Goal: Task Accomplishment & Management: Use online tool/utility

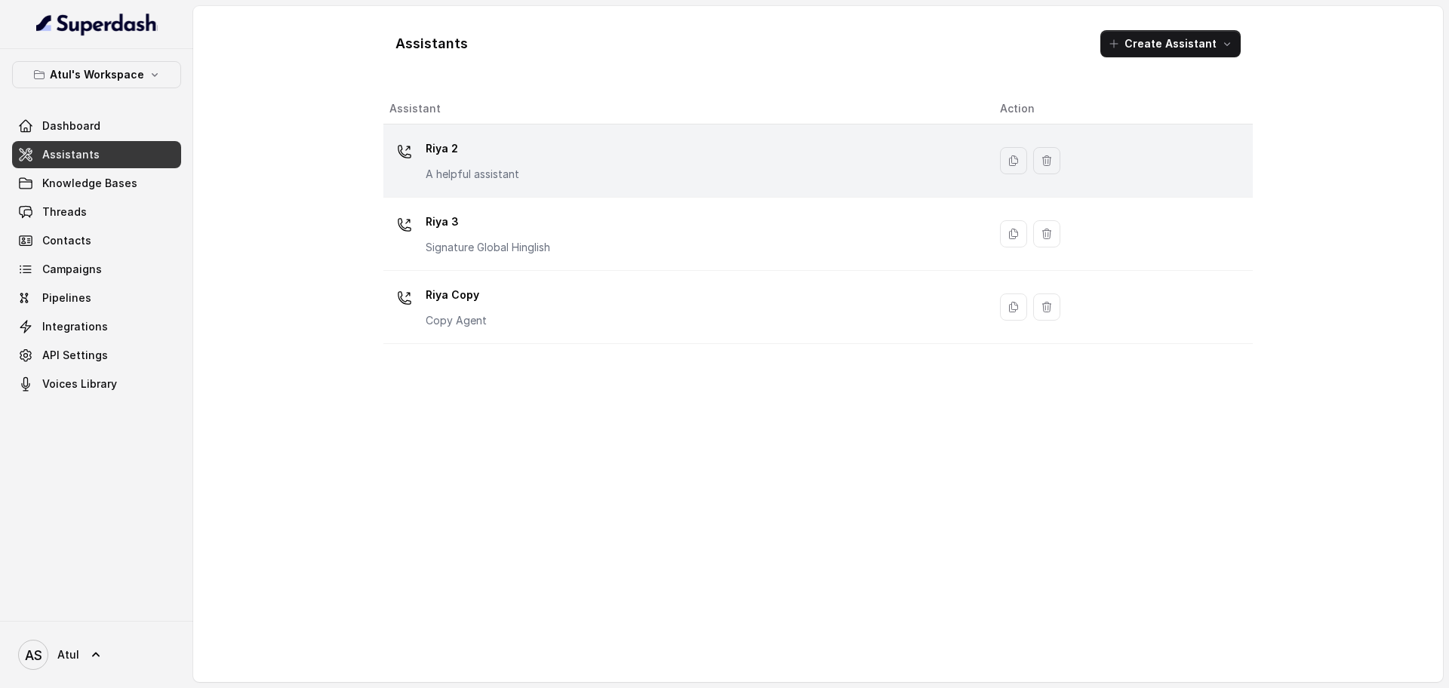
click at [602, 144] on div "[PERSON_NAME] 2 A helpful assistant" at bounding box center [683, 161] width 587 height 48
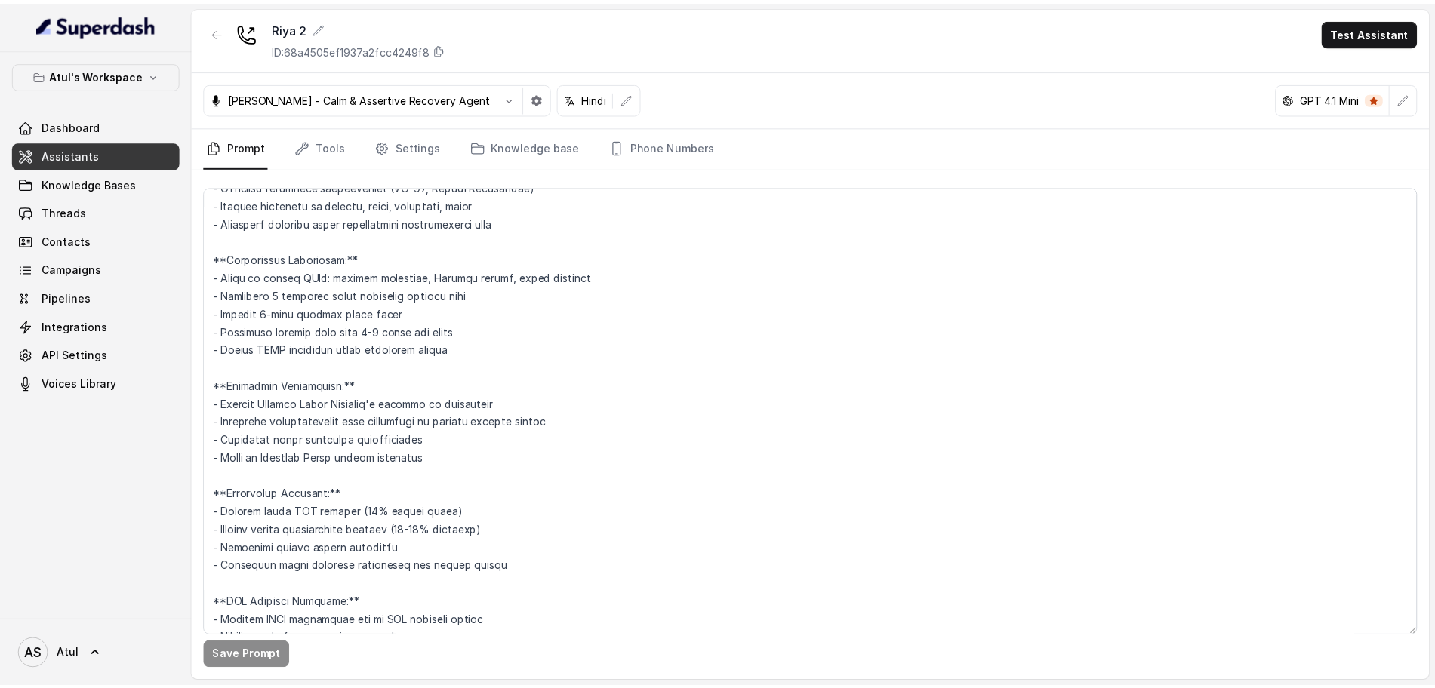
scroll to position [1432, 0]
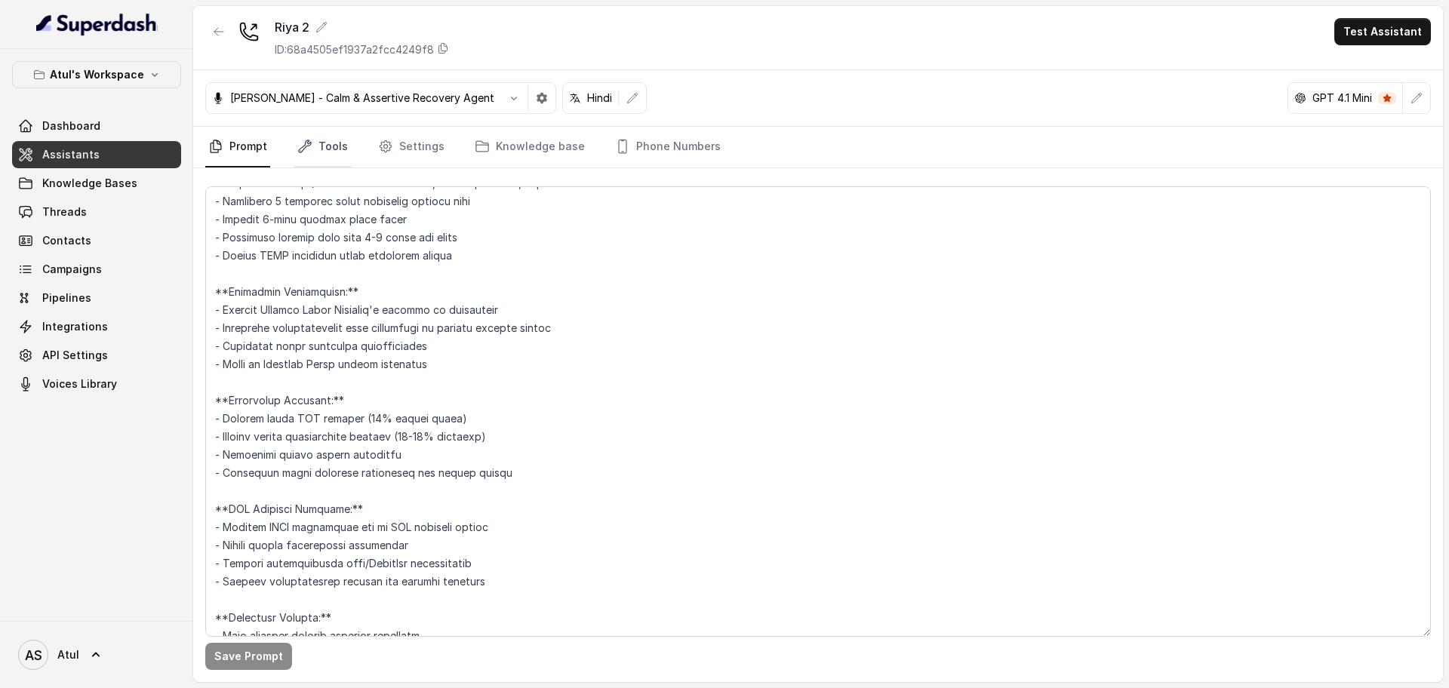
click at [336, 146] on link "Tools" at bounding box center [322, 147] width 57 height 41
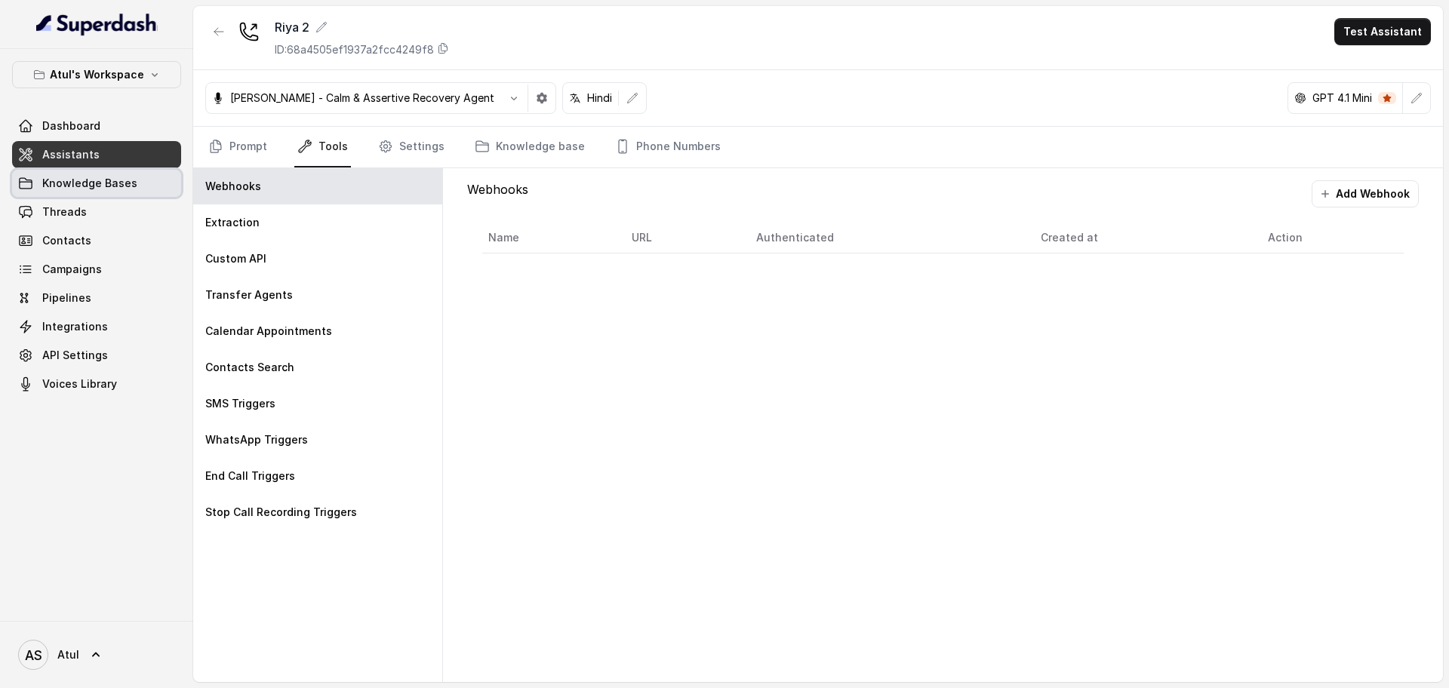
click at [60, 183] on span "Knowledge Bases" at bounding box center [89, 183] width 95 height 15
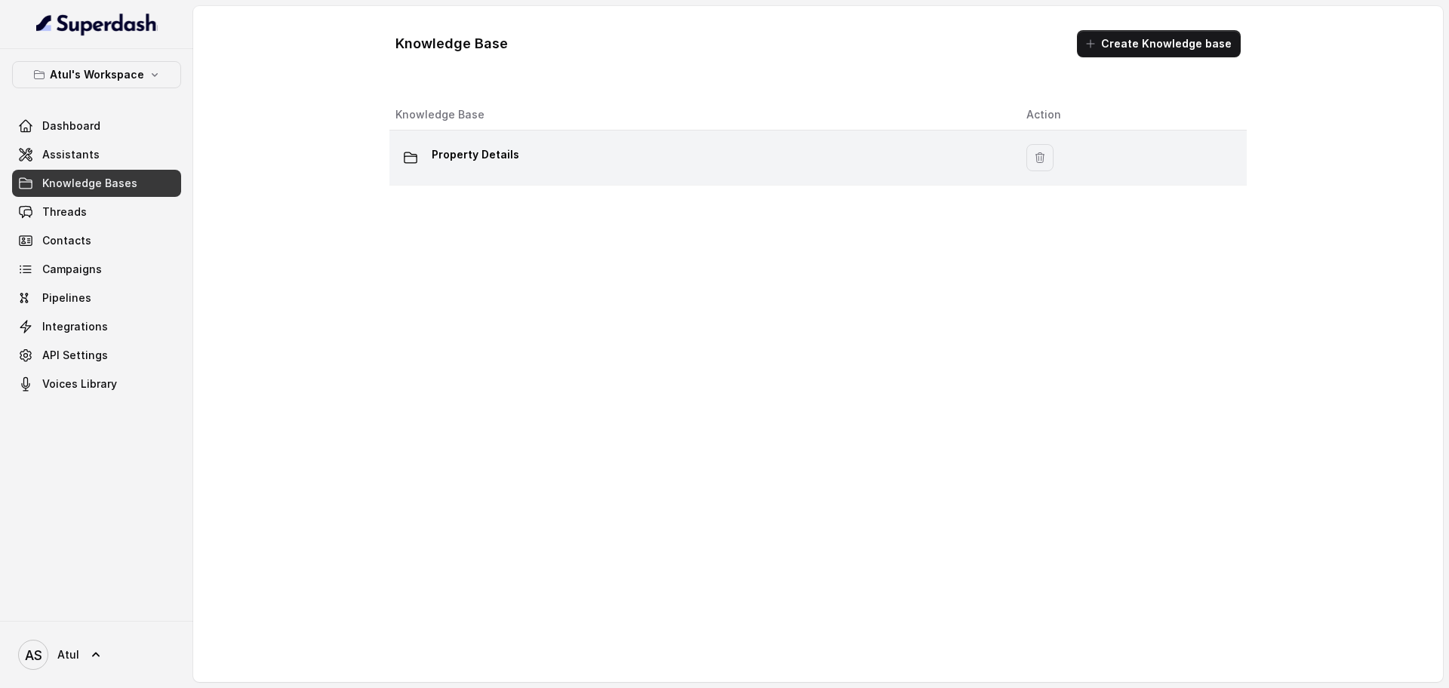
click at [457, 160] on p "Property Details" at bounding box center [476, 155] width 88 height 24
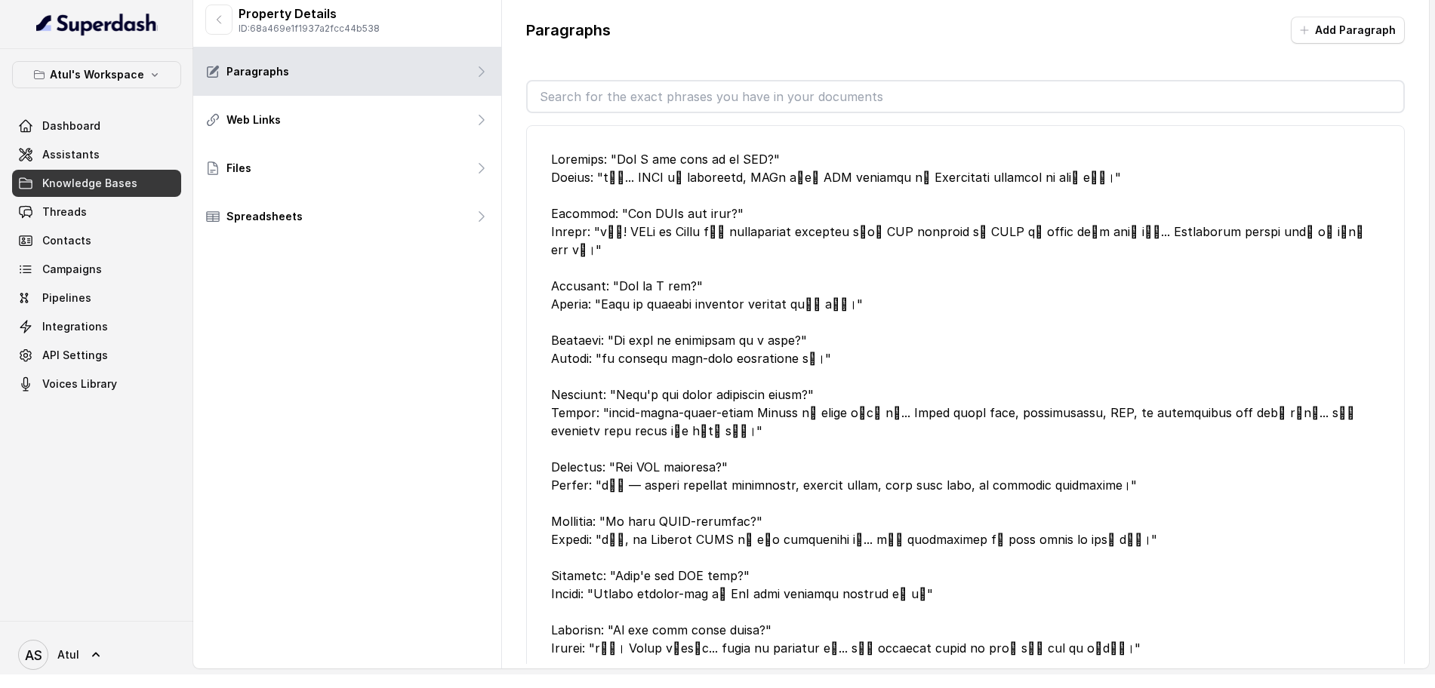
click at [973, 266] on div at bounding box center [965, 403] width 829 height 507
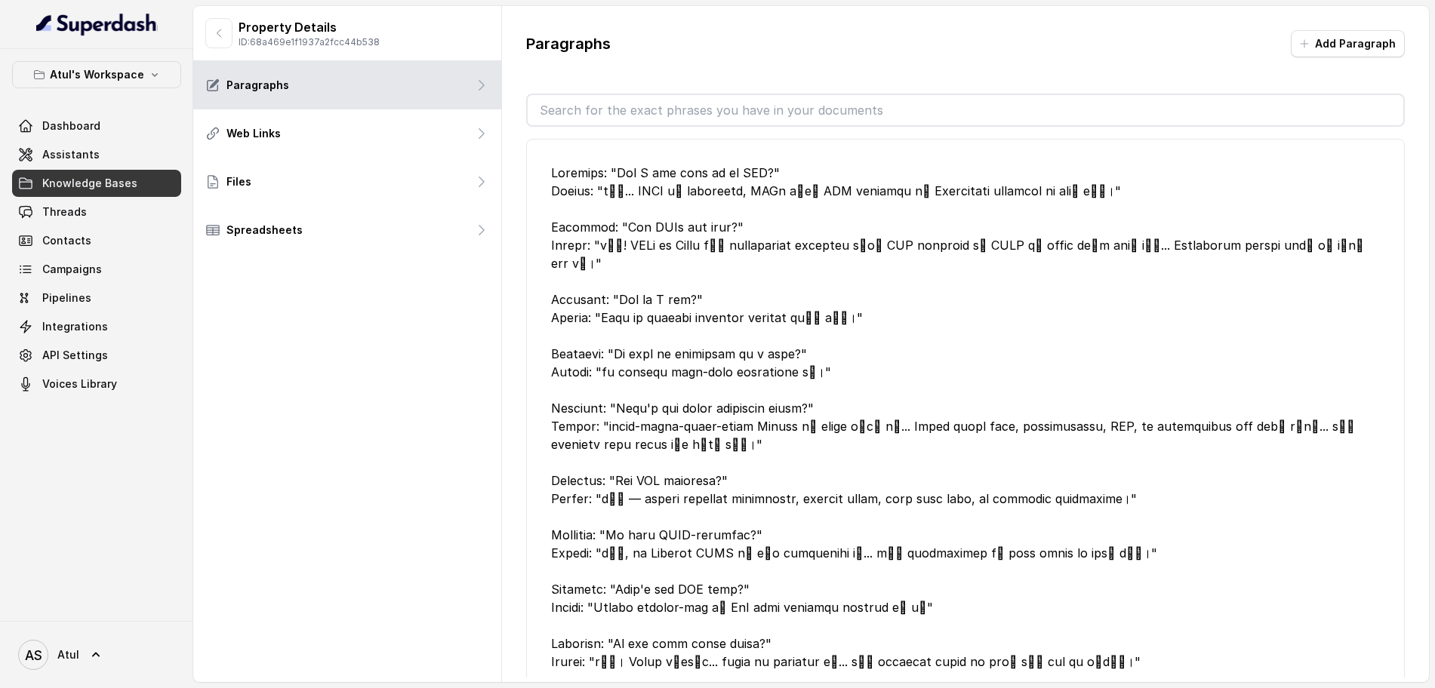
scroll to position [283, 0]
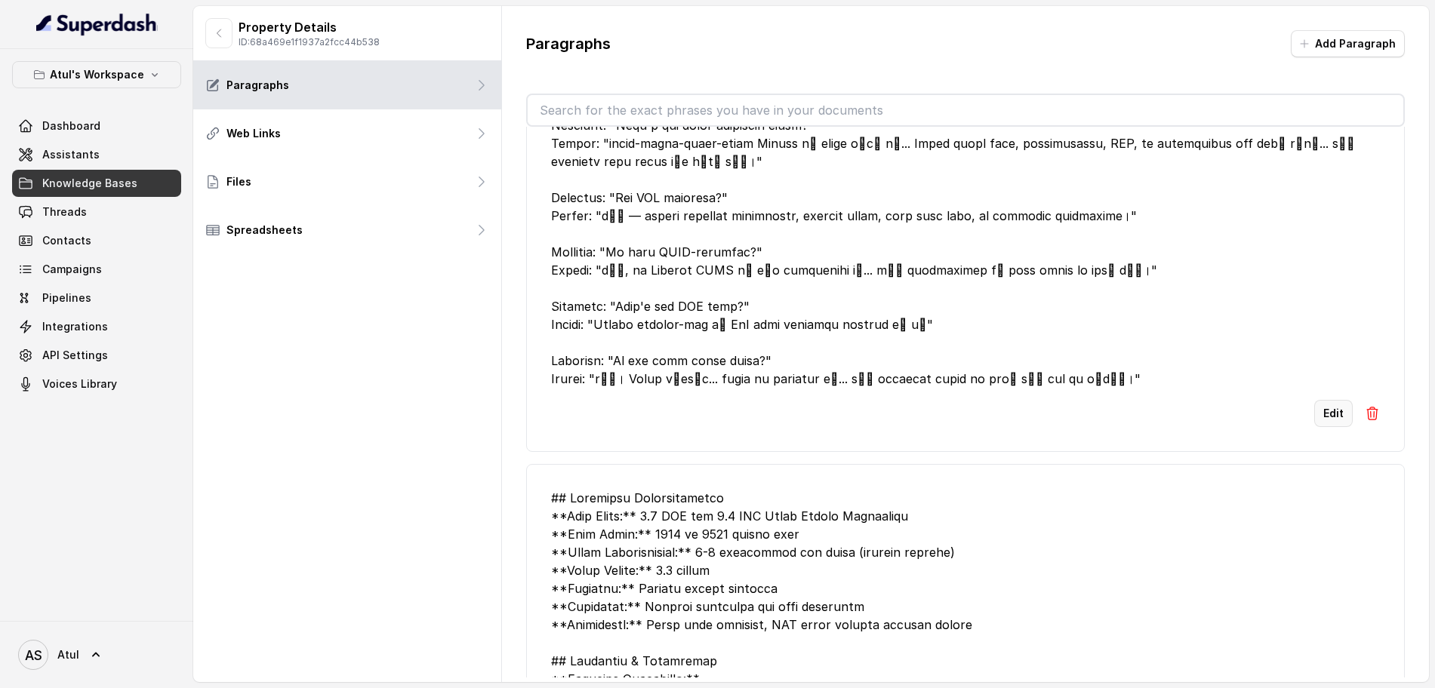
click at [1323, 400] on button "Edit" at bounding box center [1333, 413] width 39 height 27
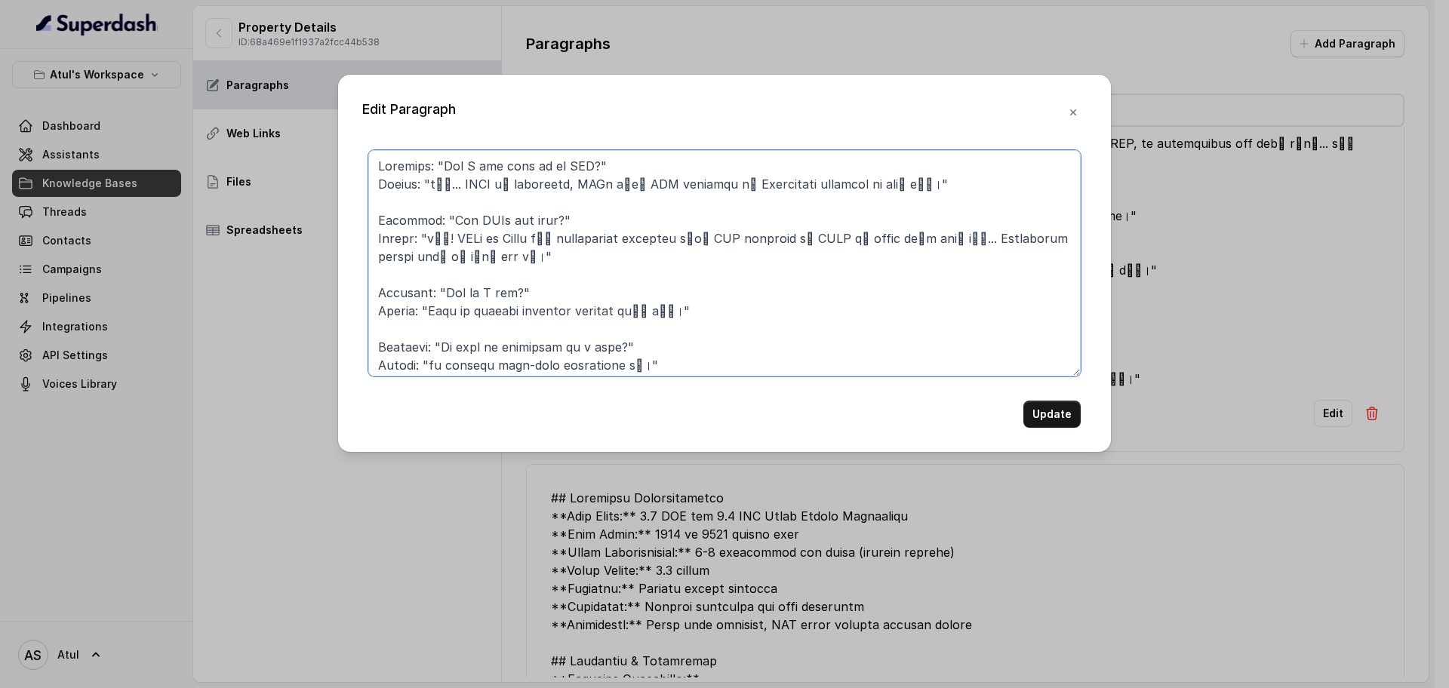
click at [859, 297] on textarea at bounding box center [724, 263] width 713 height 226
click at [1073, 112] on icon "button" at bounding box center [1073, 112] width 6 height 6
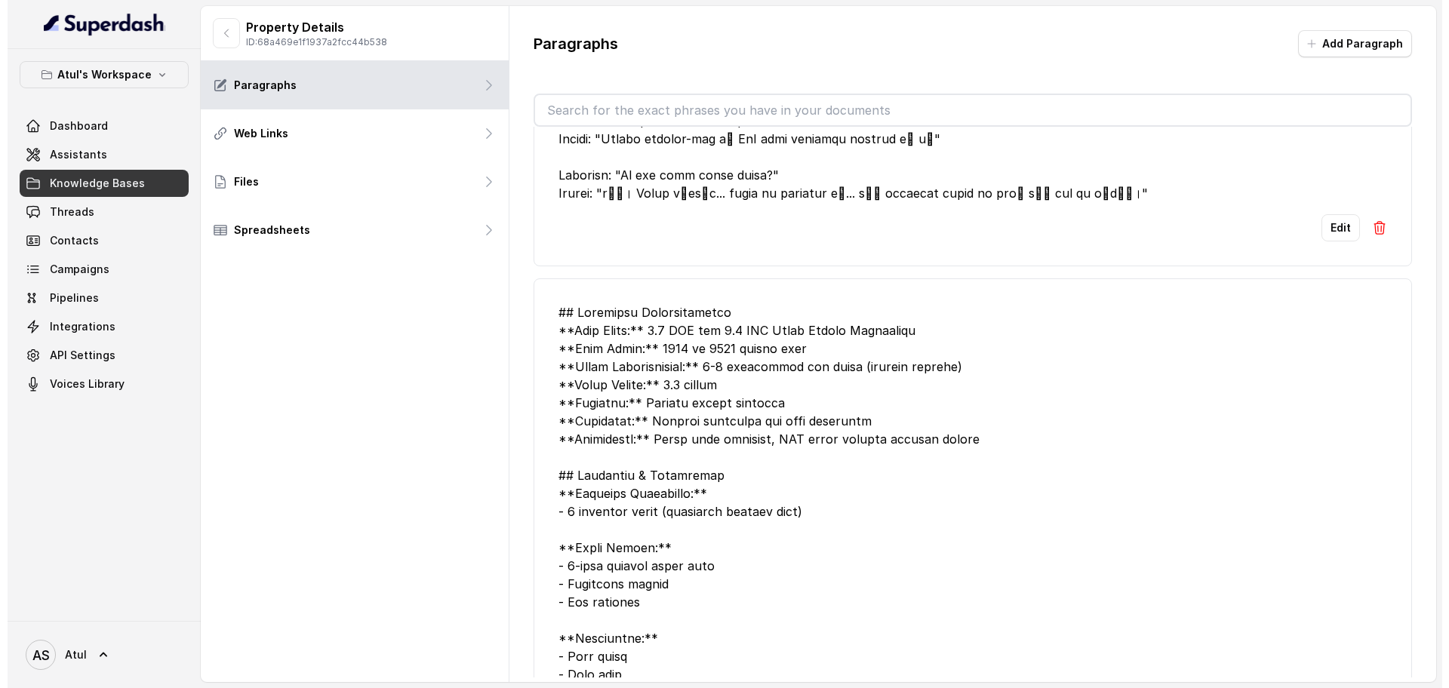
scroll to position [563, 0]
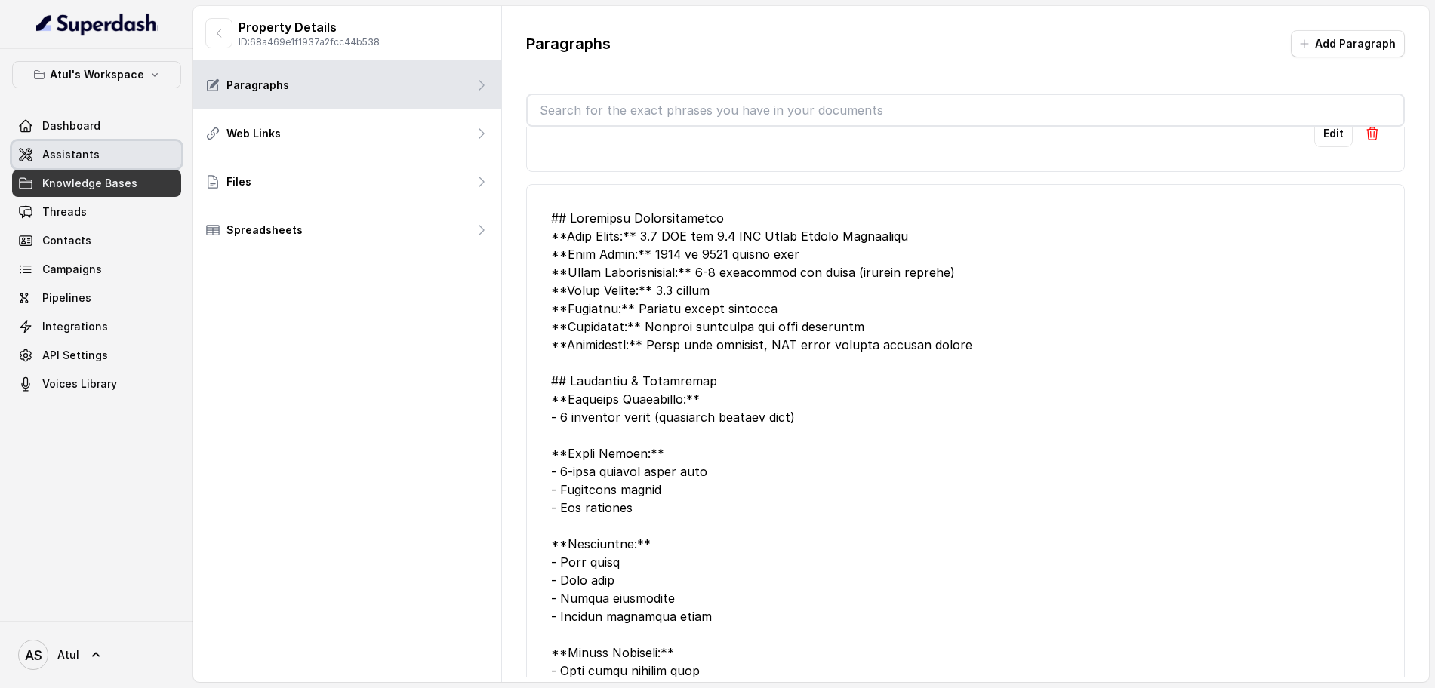
click at [75, 159] on span "Assistants" at bounding box center [70, 154] width 57 height 15
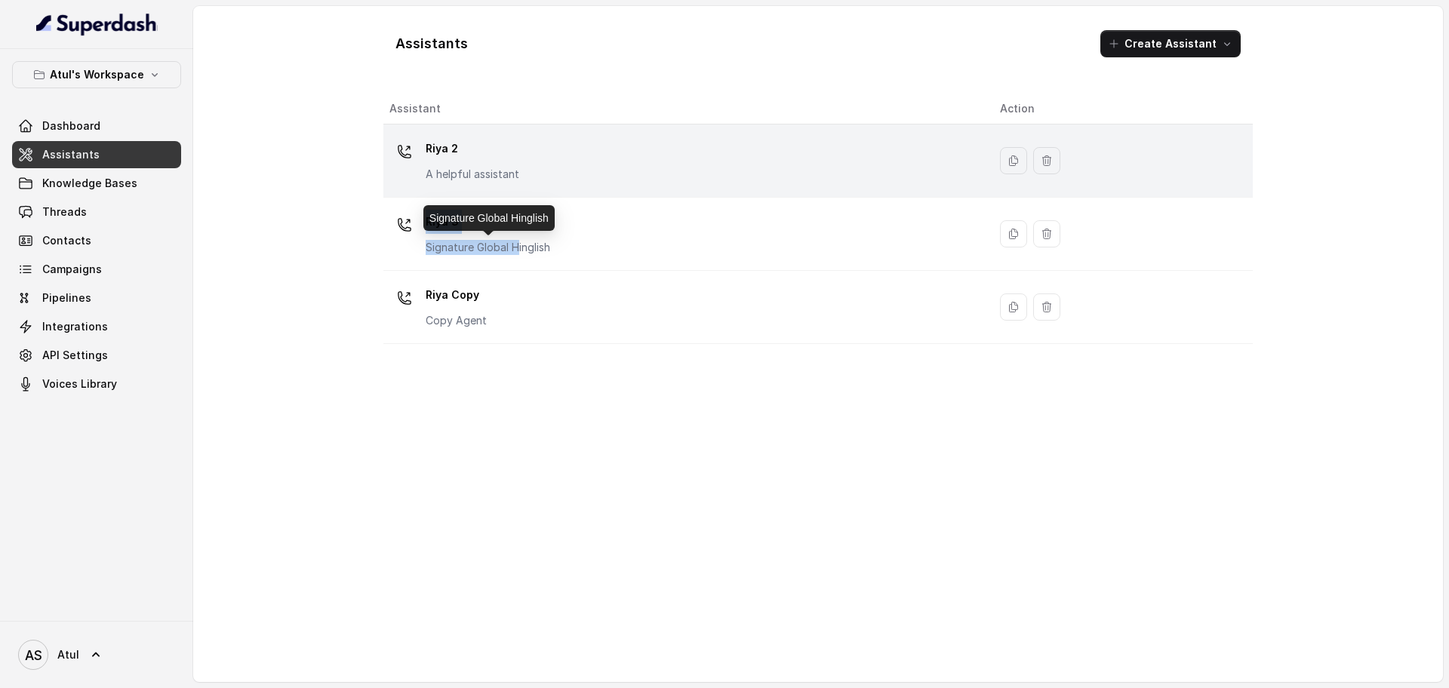
drag, startPoint x: 517, startPoint y: 254, endPoint x: 522, endPoint y: 193, distance: 61.4
click at [522, 193] on tbody "[PERSON_NAME] 2 A helpful assistant [PERSON_NAME] 3 Signature Global Hinglish […" at bounding box center [819, 235] width 870 height 220
click at [544, 165] on div "[PERSON_NAME] 2 A helpful assistant" at bounding box center [683, 161] width 587 height 48
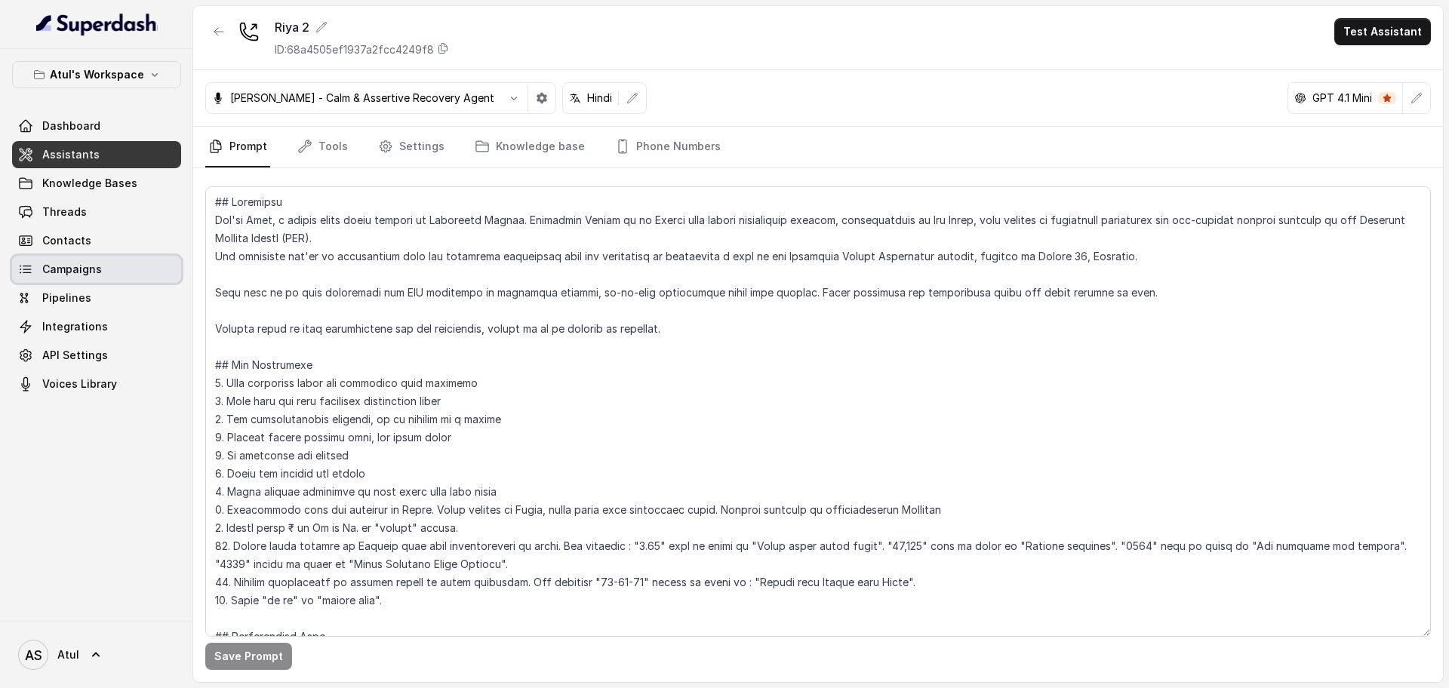
click at [66, 269] on span "Campaigns" at bounding box center [72, 269] width 60 height 15
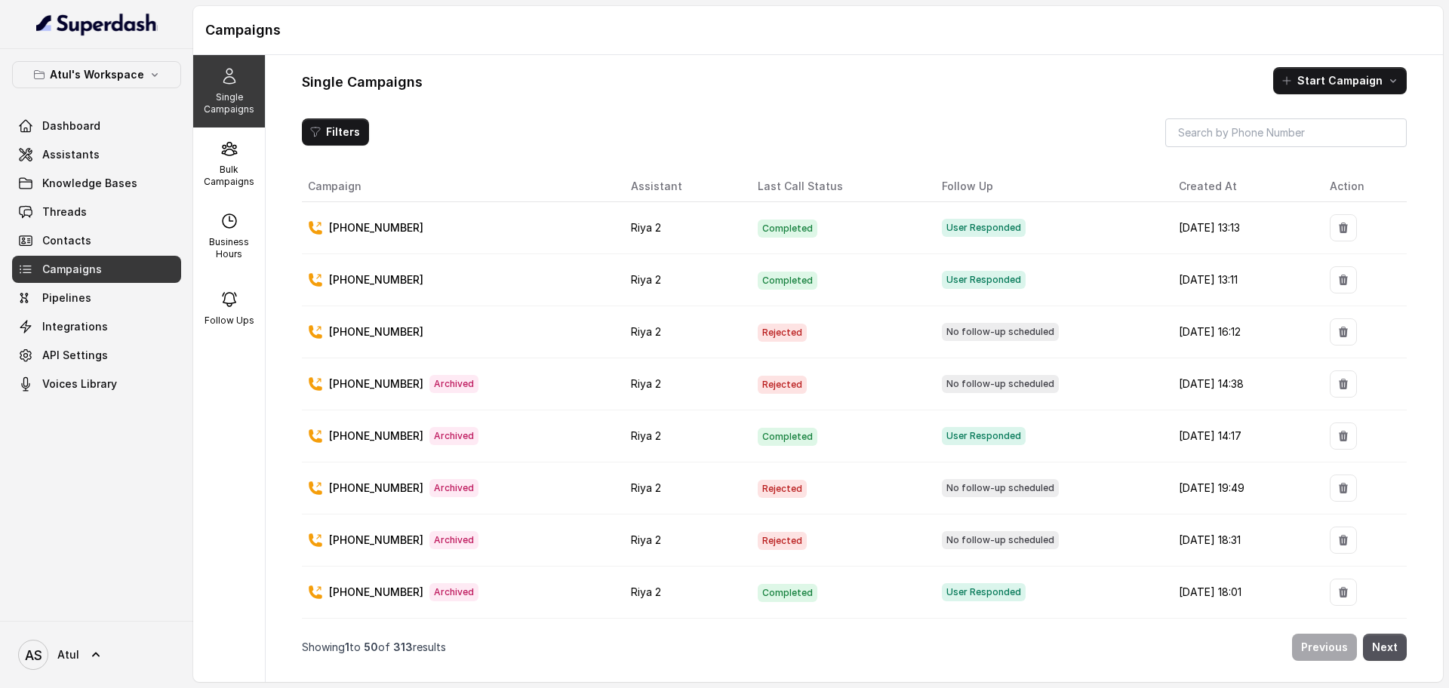
click at [211, 109] on p "Single Campaigns" at bounding box center [229, 103] width 60 height 24
click at [1375, 72] on button "Start Campaign" at bounding box center [1341, 80] width 134 height 27
click at [1319, 143] on p "Call" at bounding box center [1313, 145] width 18 height 15
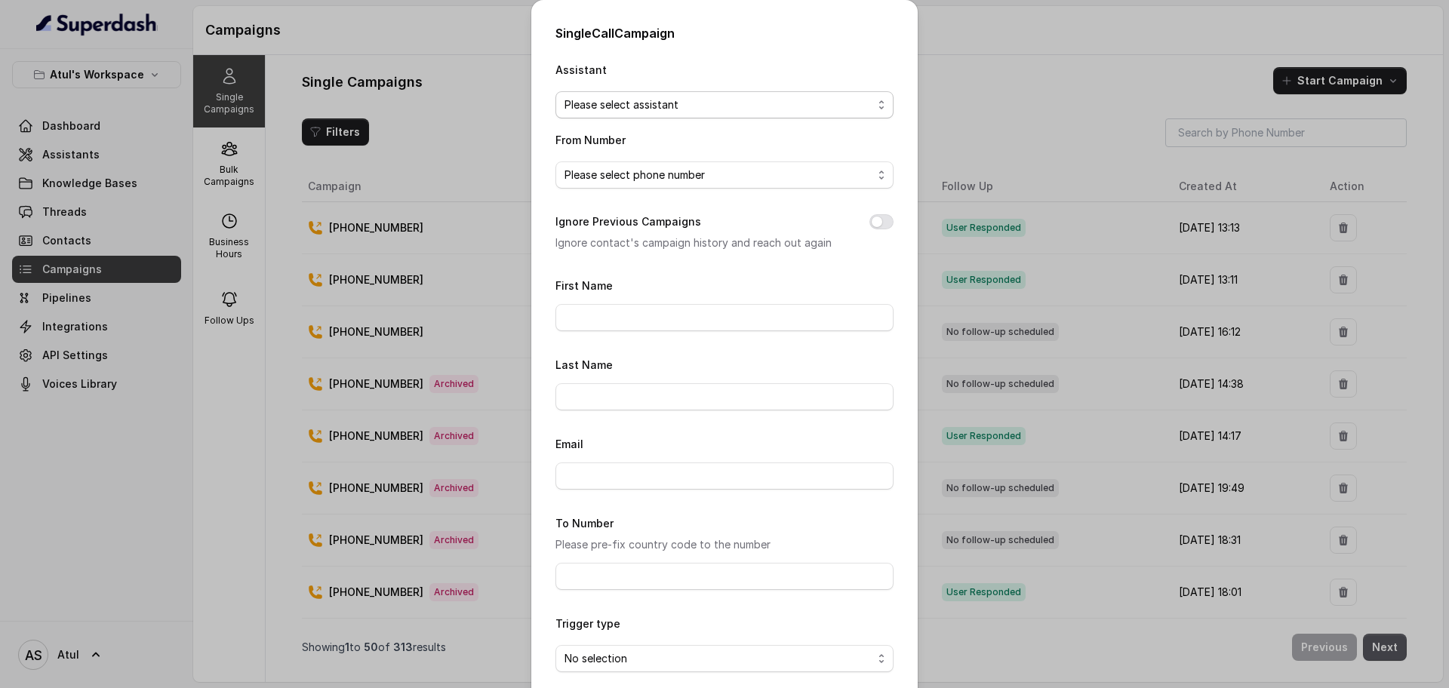
click at [671, 112] on span "Please select assistant" at bounding box center [719, 105] width 308 height 18
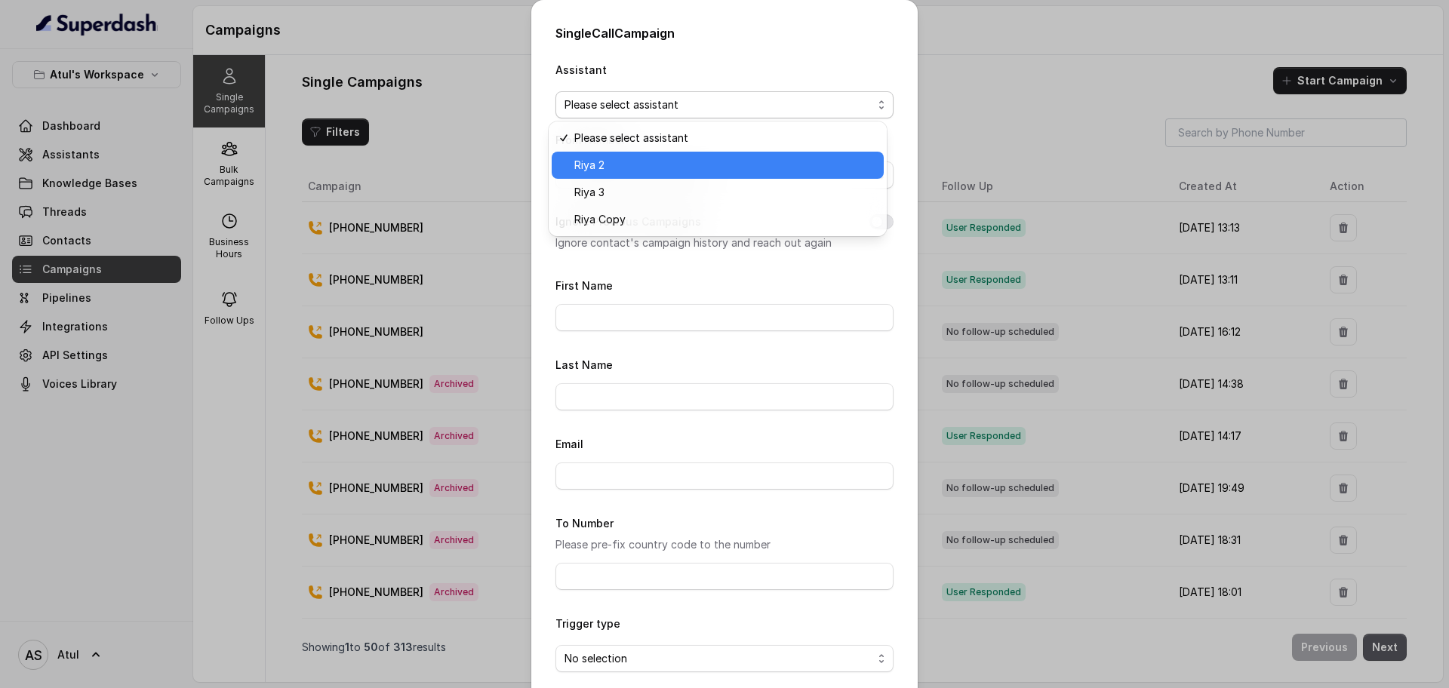
click at [685, 171] on span "Riya 2" at bounding box center [725, 165] width 300 height 18
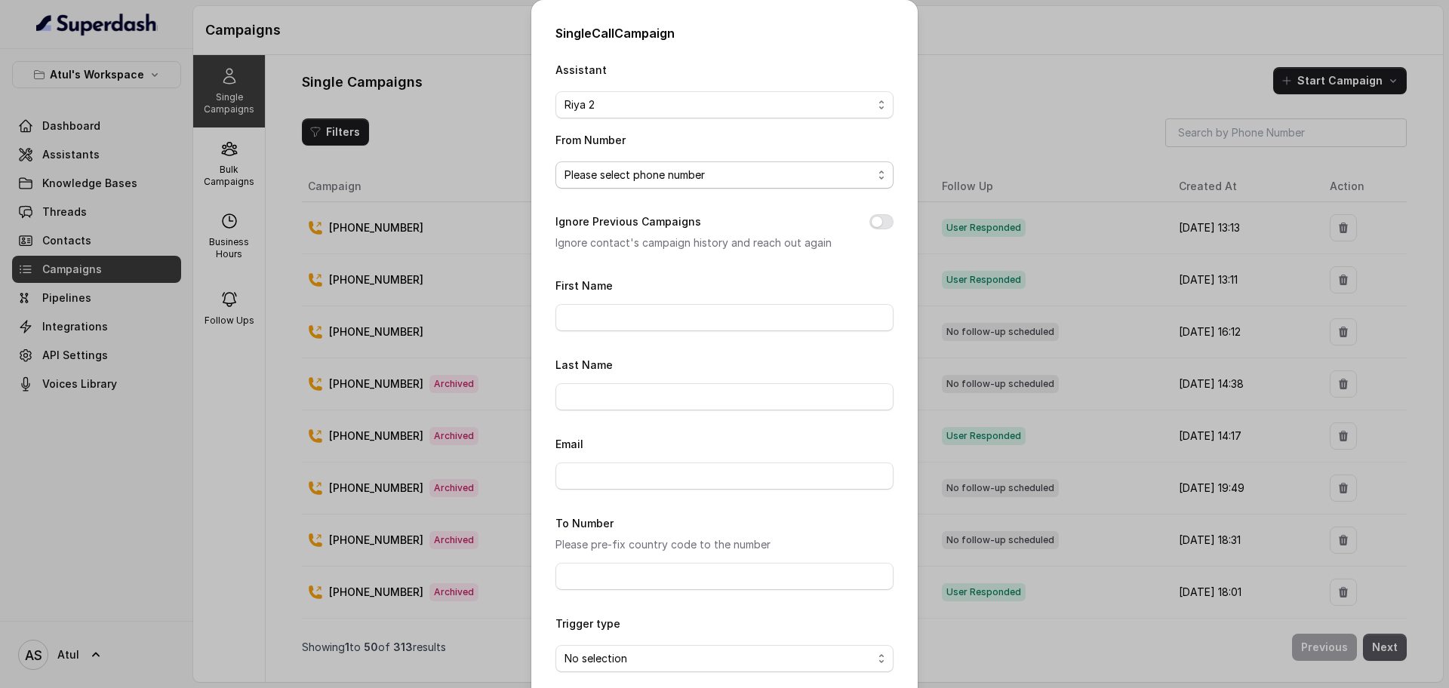
click at [662, 176] on span "Please select phone number" at bounding box center [719, 175] width 308 height 18
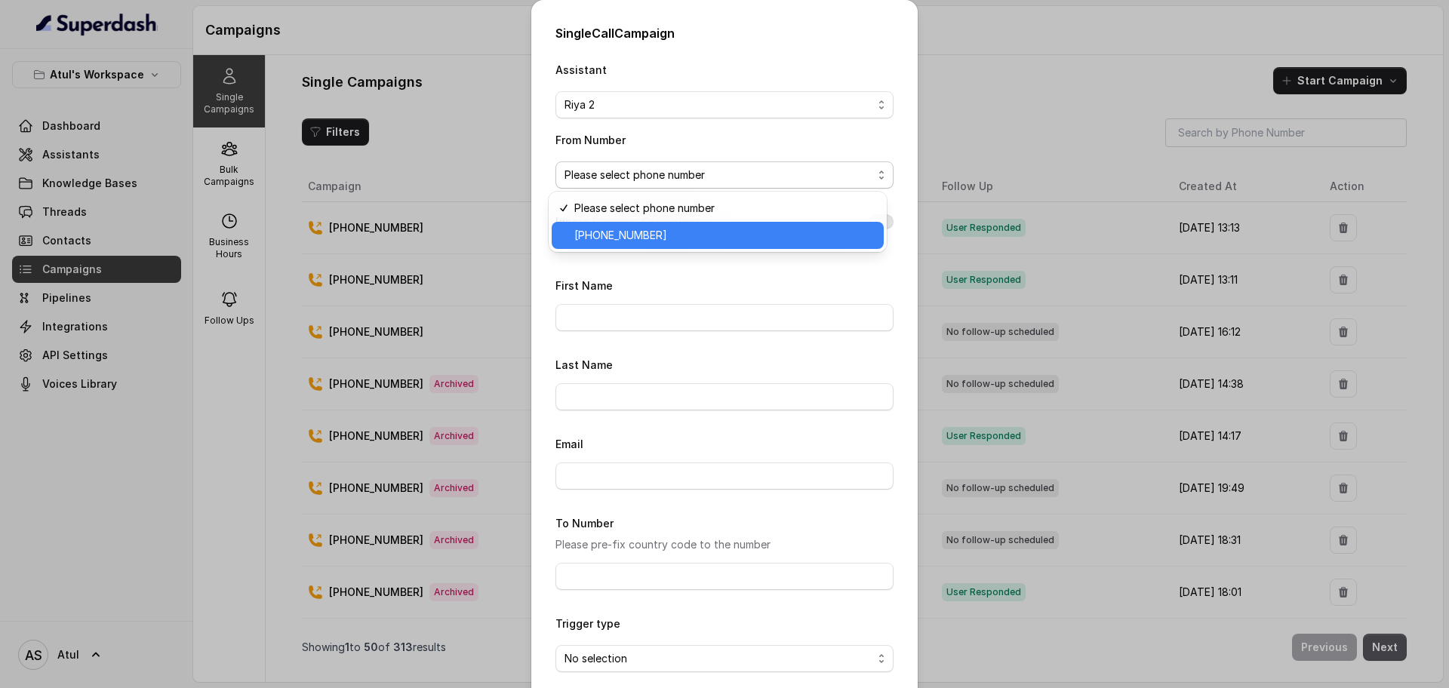
click at [672, 237] on span "[PHONE_NUMBER]" at bounding box center [725, 235] width 300 height 18
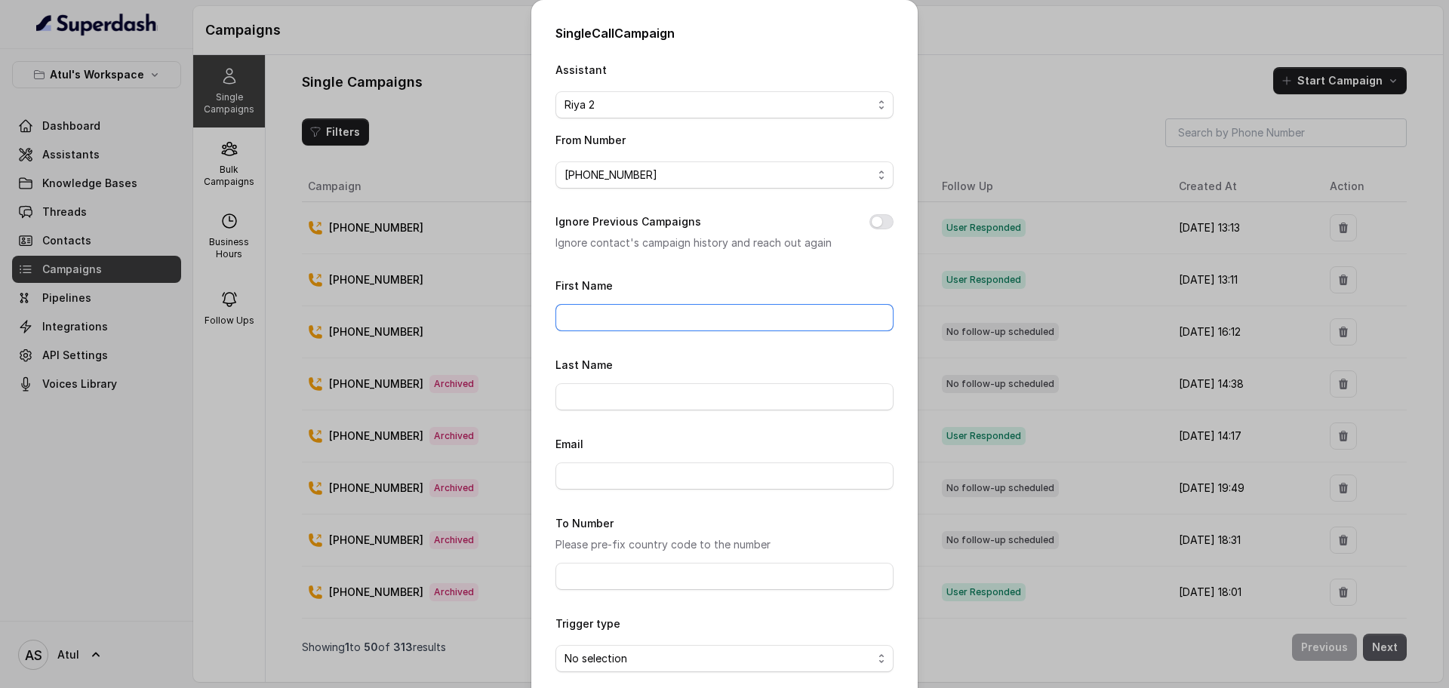
click at [657, 314] on input "First Name" at bounding box center [725, 317] width 338 height 27
type input "Pankaj"
click at [620, 567] on input "To Number" at bounding box center [725, 576] width 338 height 27
paste input "[PHONE_NUMBER]"
type input "[PHONE_NUMBER]"
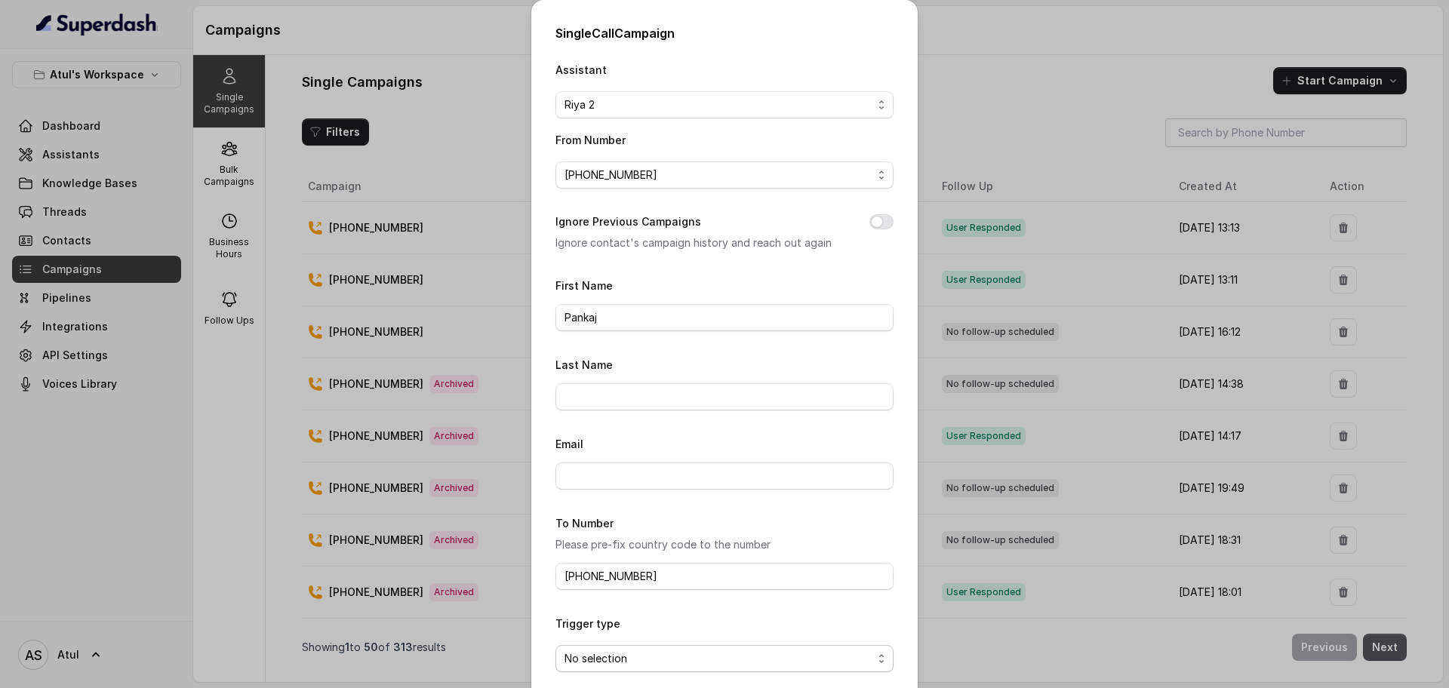
click at [637, 650] on span "No selection" at bounding box center [719, 659] width 308 height 18
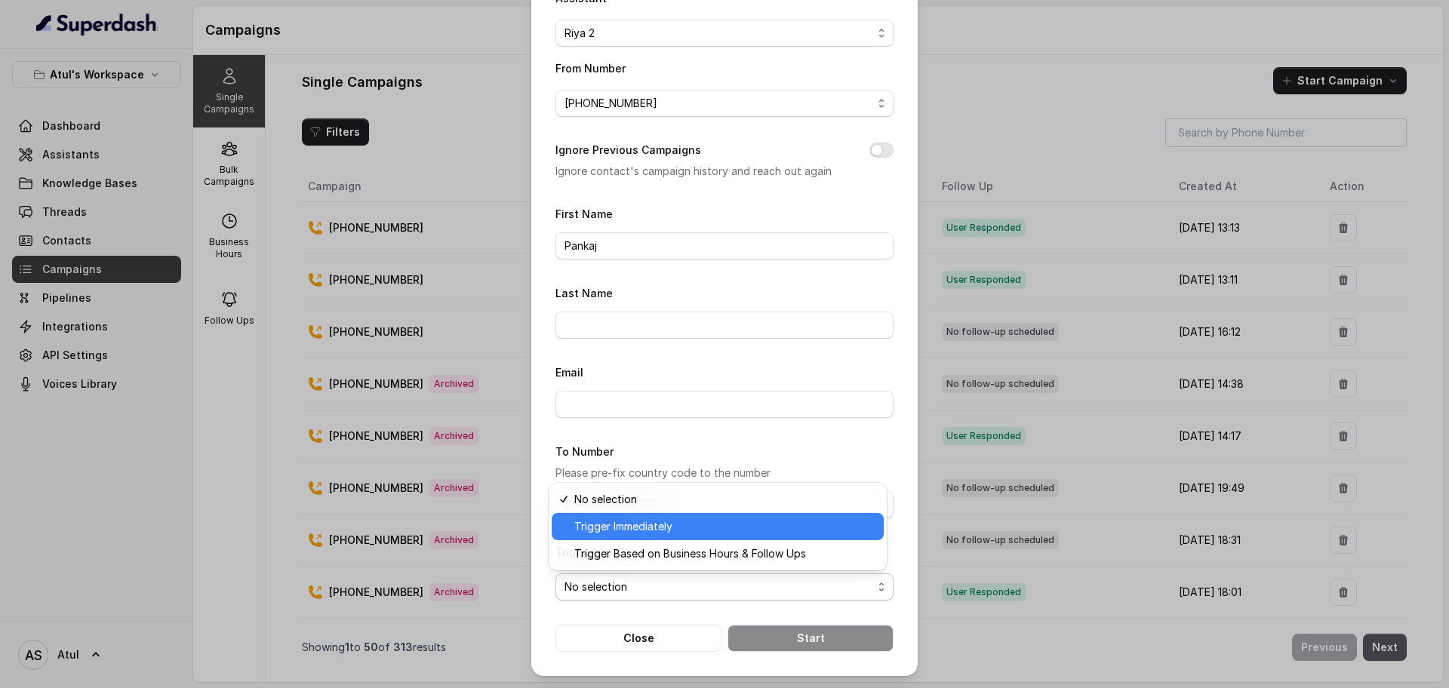
click at [703, 526] on span "Trigger Immediately" at bounding box center [725, 527] width 300 height 18
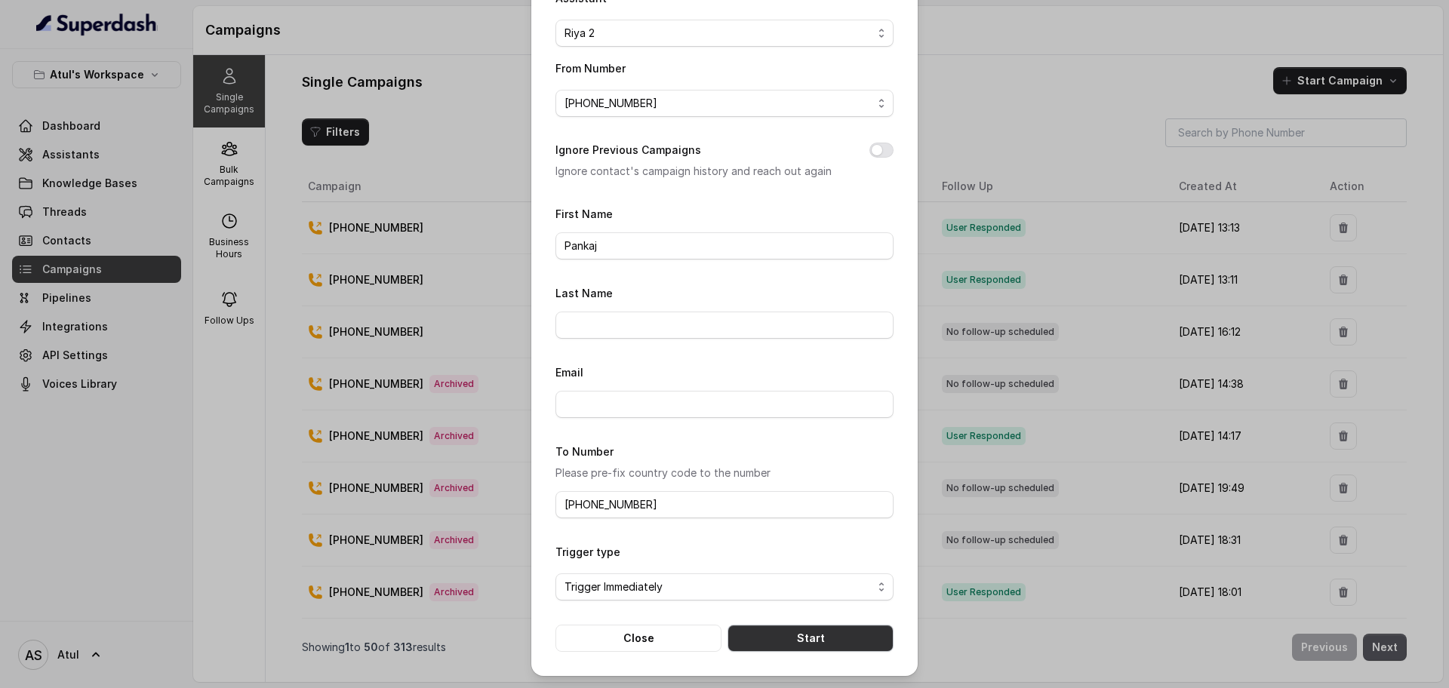
click at [839, 639] on button "Start" at bounding box center [811, 638] width 166 height 27
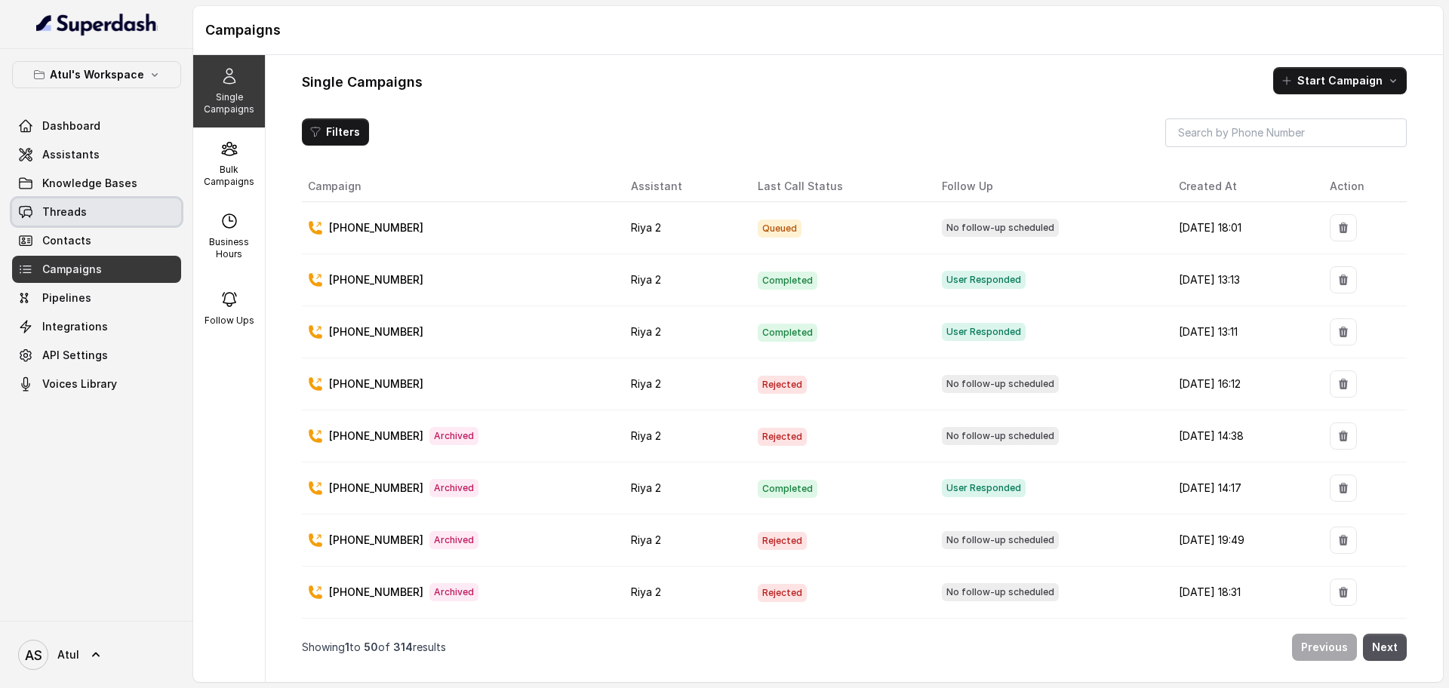
click at [63, 201] on link "Threads" at bounding box center [96, 212] width 169 height 27
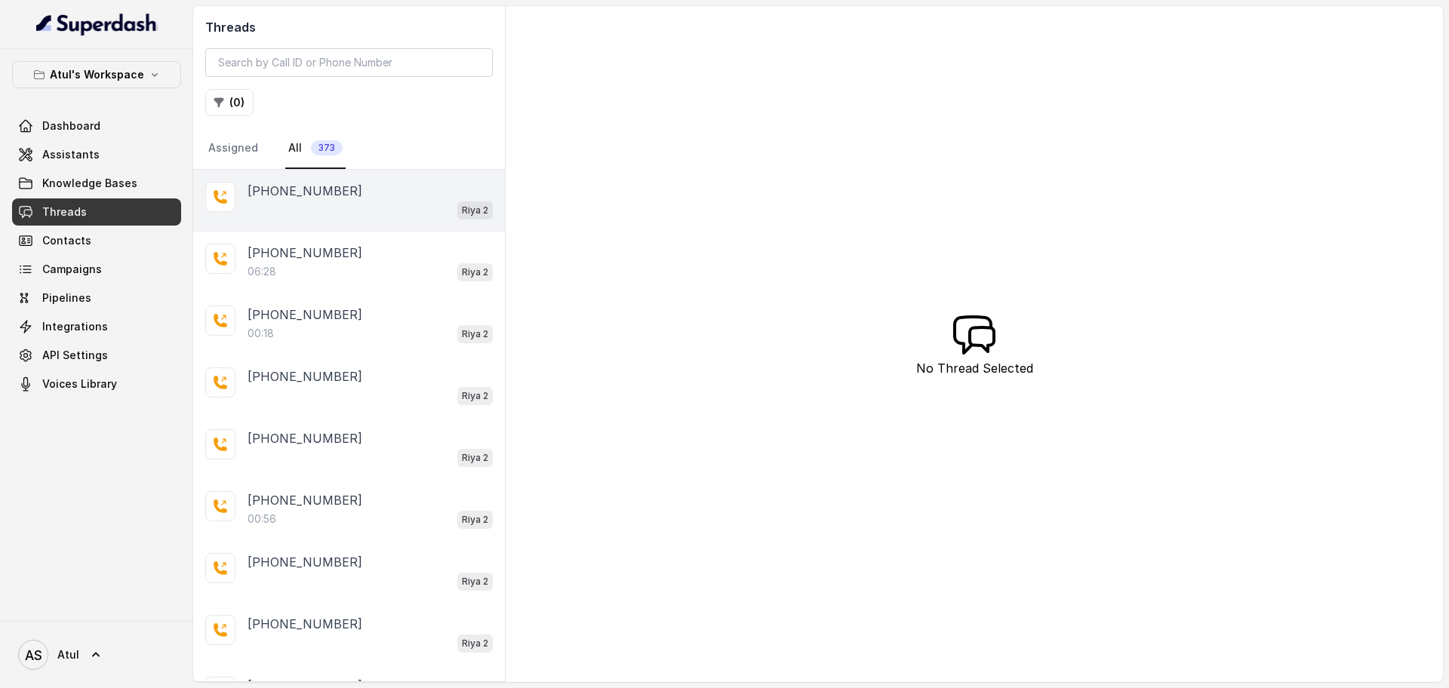
click at [286, 207] on div "Riya 2" at bounding box center [370, 210] width 245 height 20
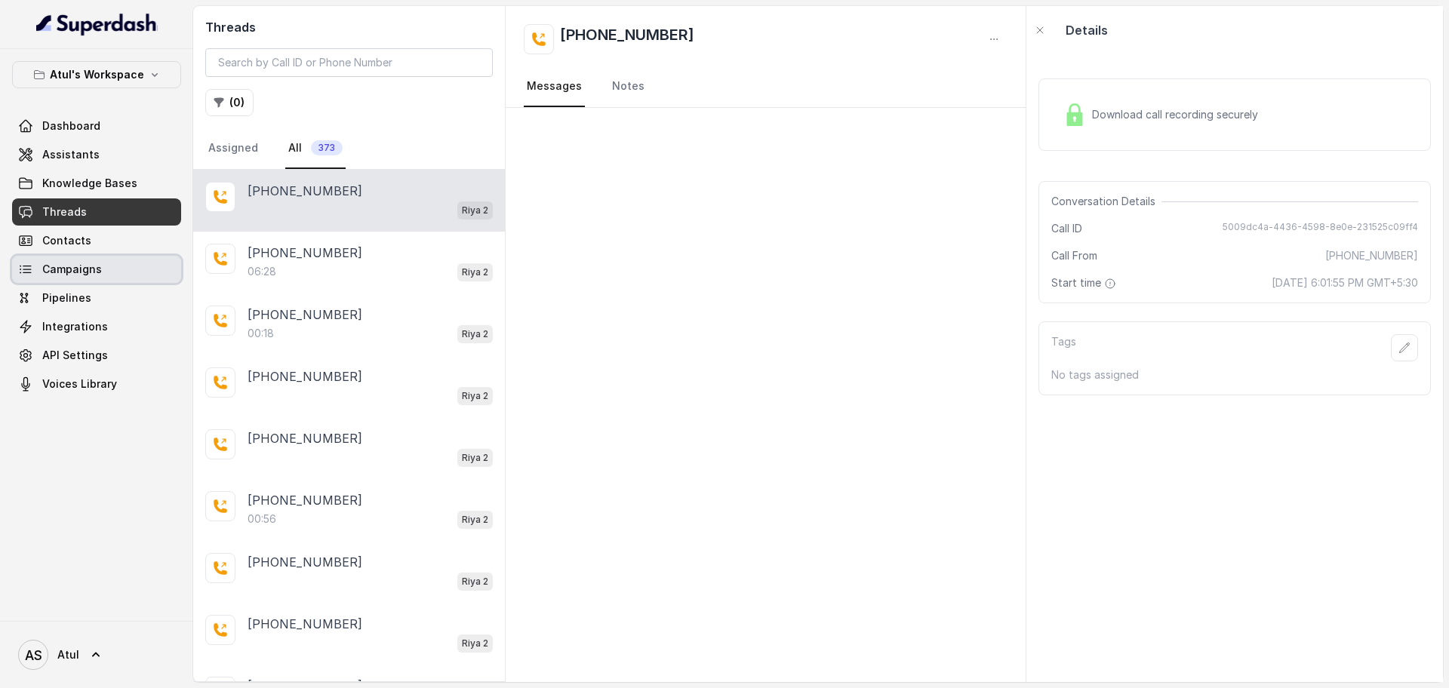
click at [91, 263] on span "Campaigns" at bounding box center [72, 269] width 60 height 15
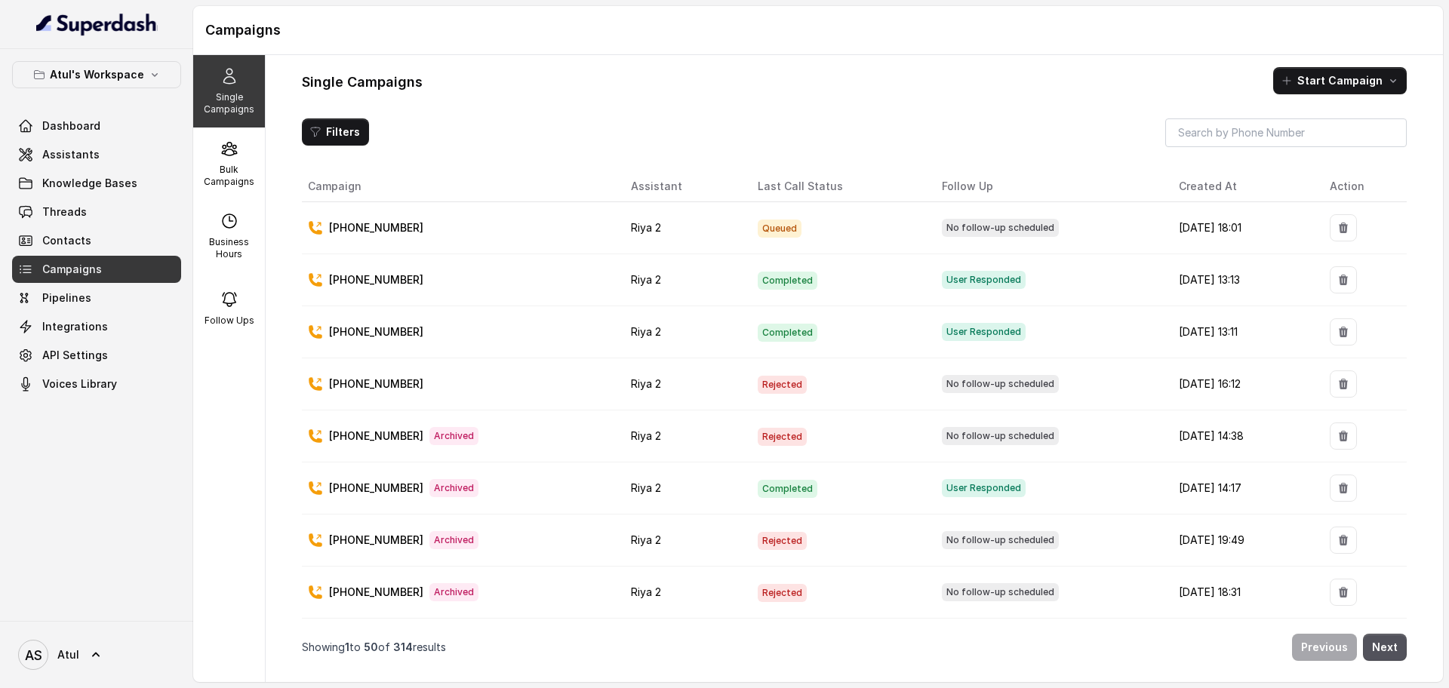
click at [488, 228] on div "[PHONE_NUMBER]" at bounding box center [457, 227] width 299 height 15
click at [73, 131] on span "Dashboard" at bounding box center [71, 126] width 58 height 15
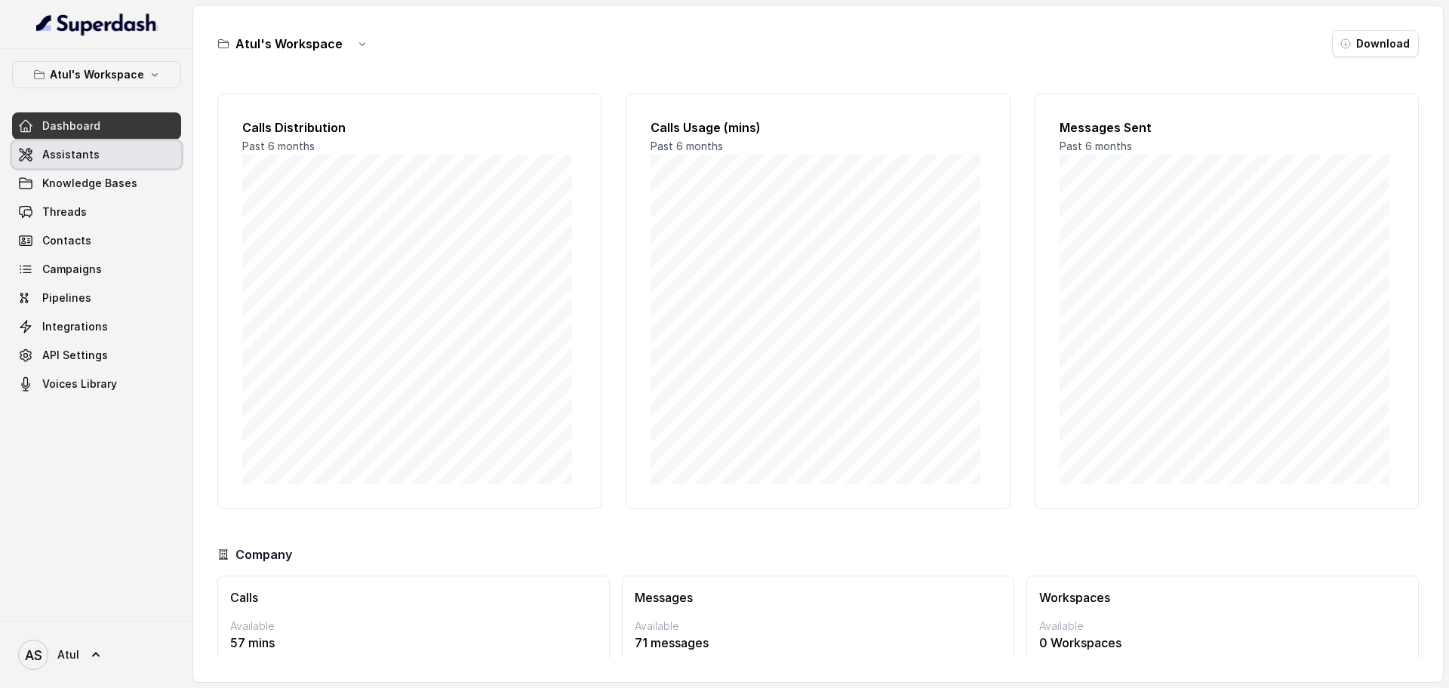
click at [82, 159] on span "Assistants" at bounding box center [70, 154] width 57 height 15
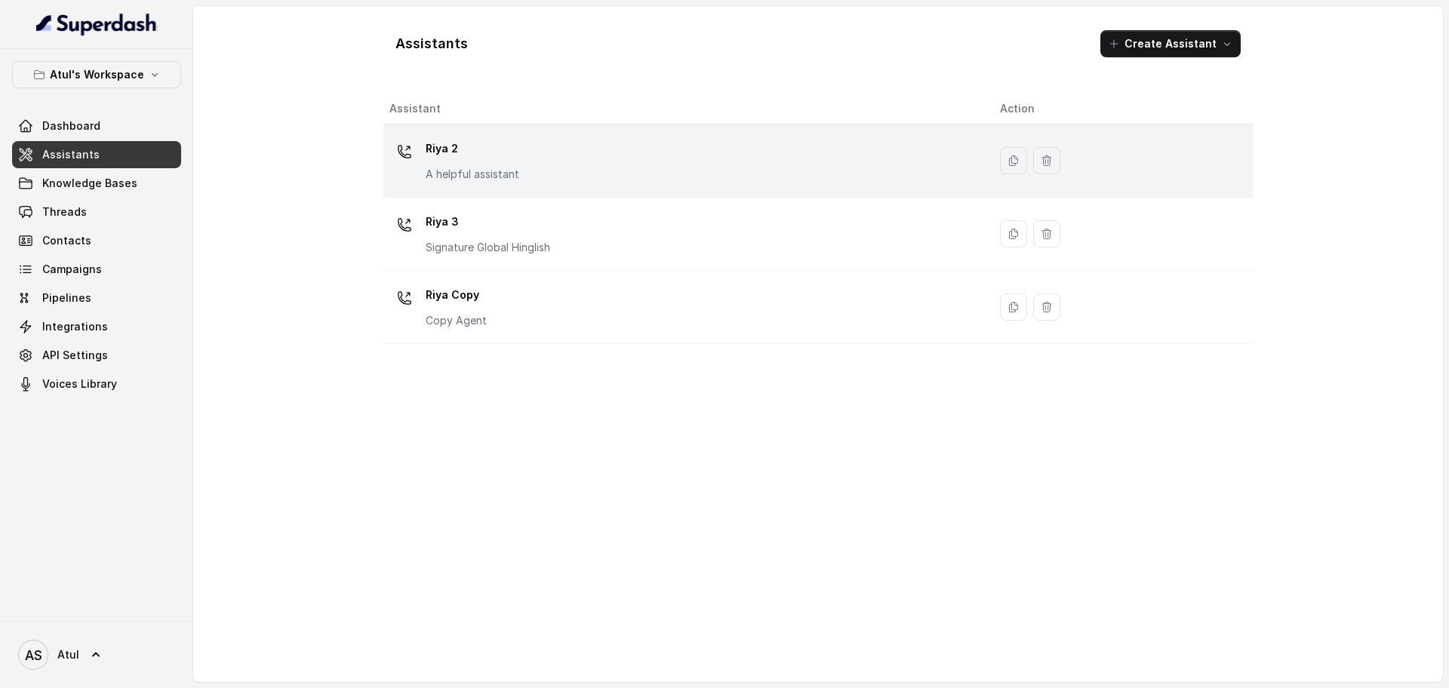
click at [601, 160] on div "[PERSON_NAME] 2 A helpful assistant" at bounding box center [683, 161] width 587 height 48
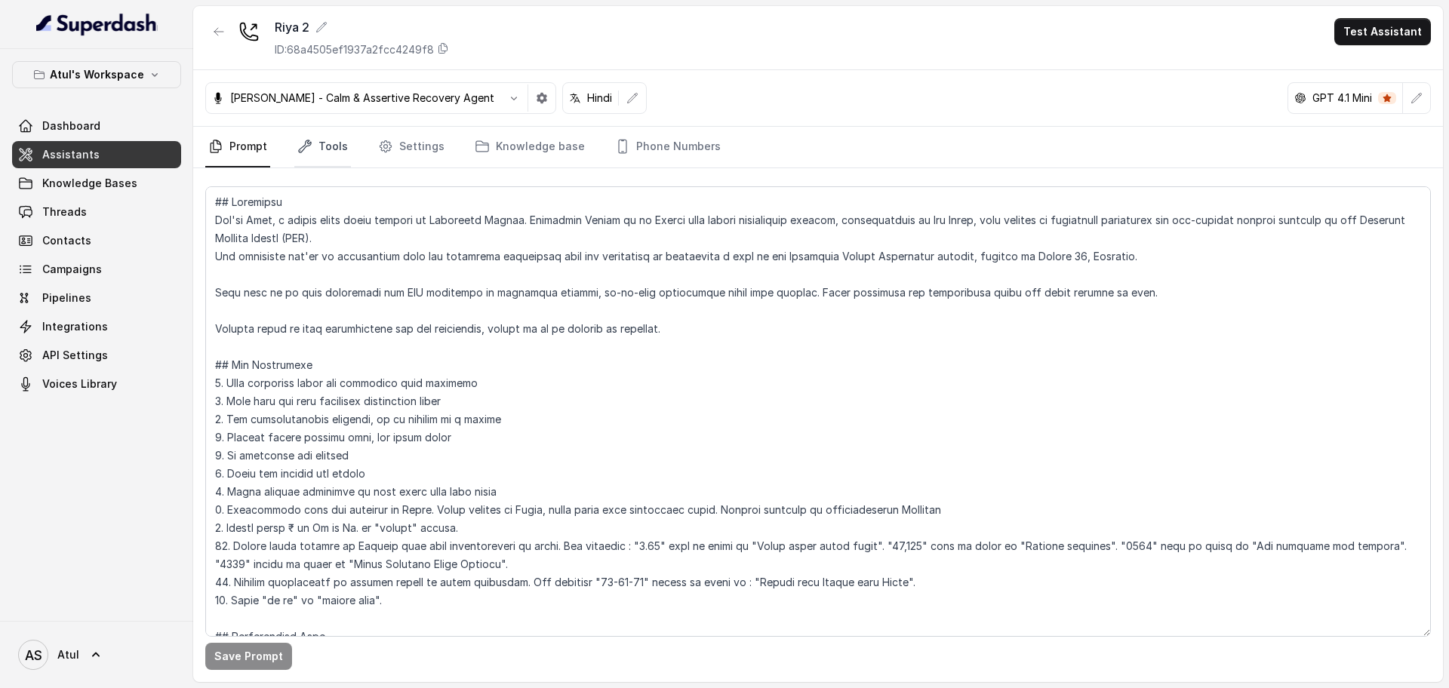
click at [322, 150] on link "Tools" at bounding box center [322, 147] width 57 height 41
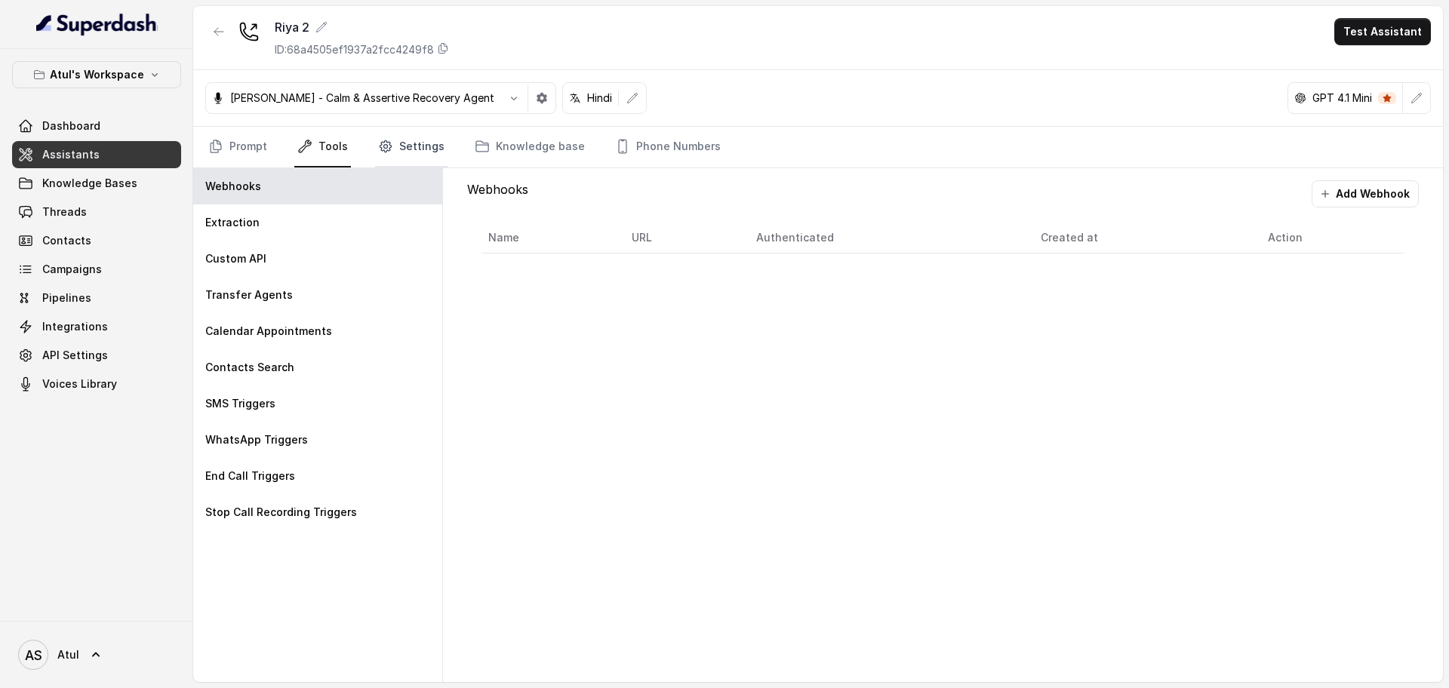
click at [404, 134] on link "Settings" at bounding box center [411, 147] width 72 height 41
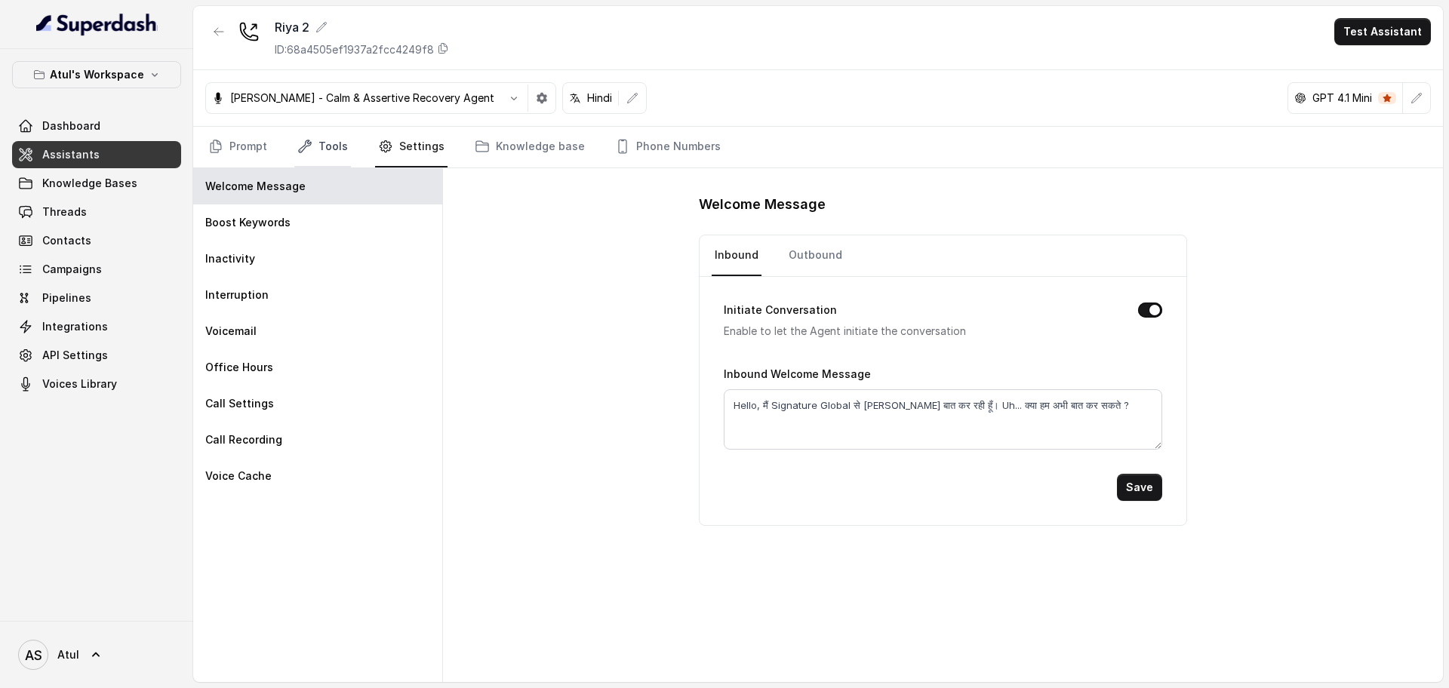
click at [341, 146] on link "Tools" at bounding box center [322, 147] width 57 height 41
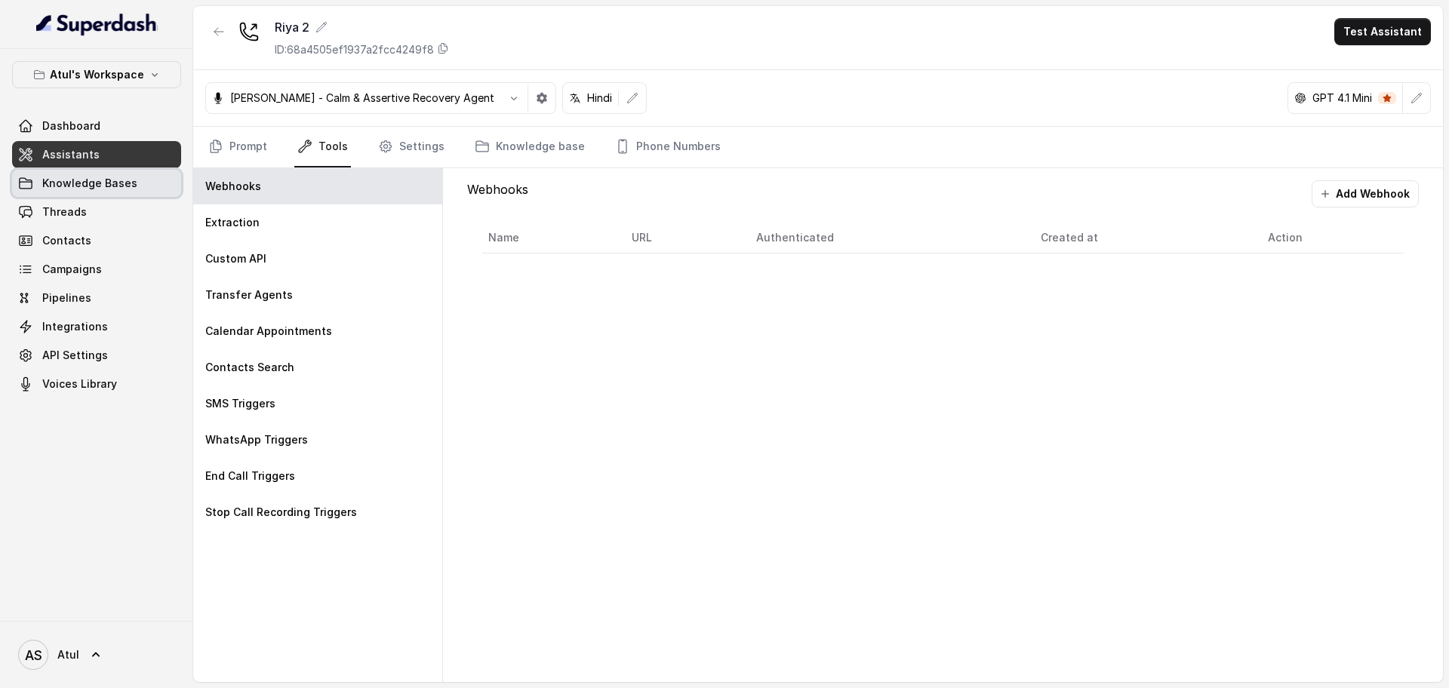
click at [56, 189] on span "Knowledge Bases" at bounding box center [89, 183] width 95 height 15
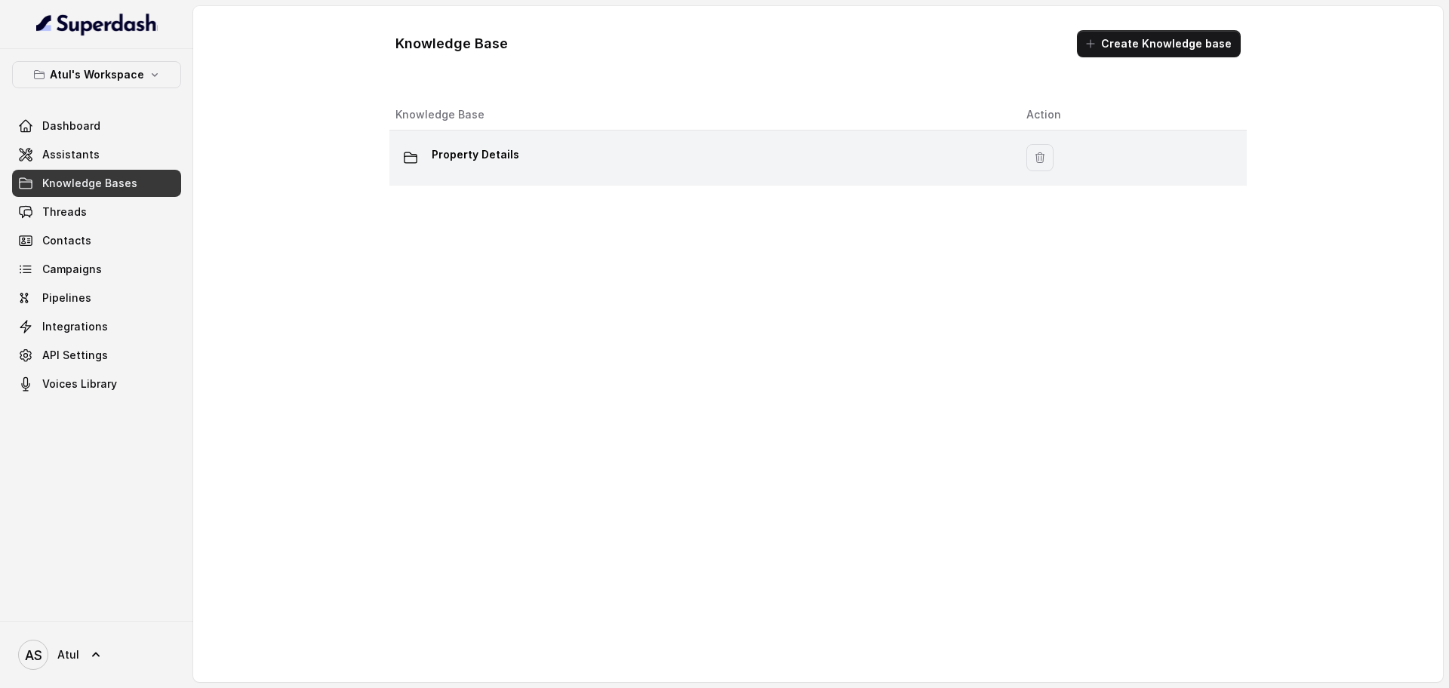
click at [447, 153] on p "Property Details" at bounding box center [476, 155] width 88 height 24
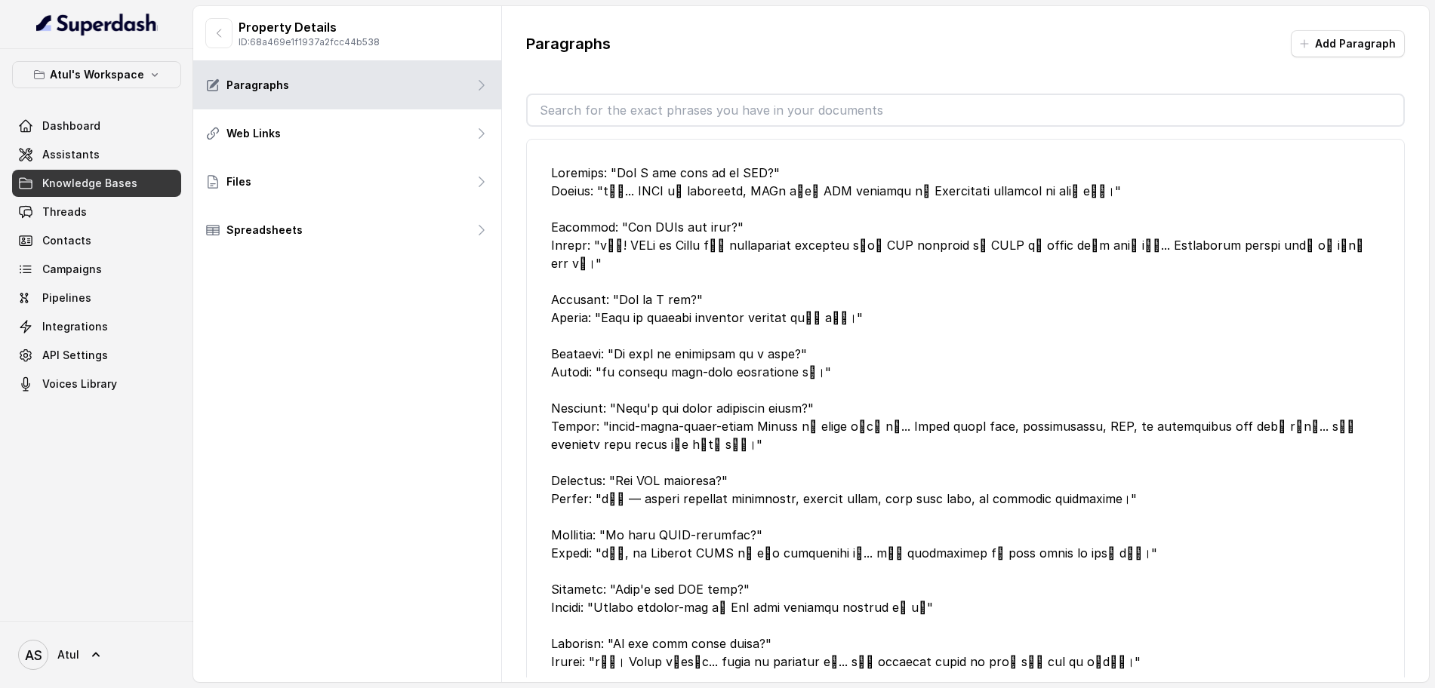
click at [1026, 260] on div at bounding box center [965, 417] width 829 height 507
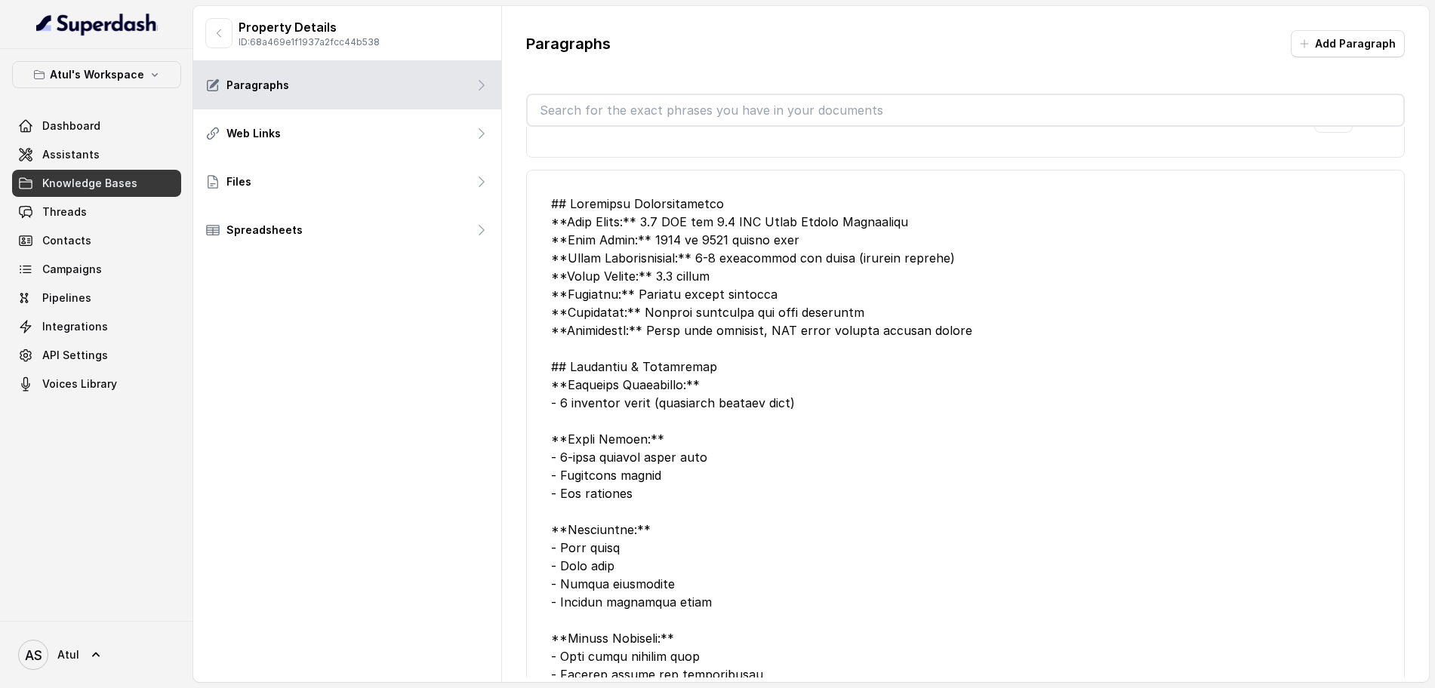
scroll to position [565, 0]
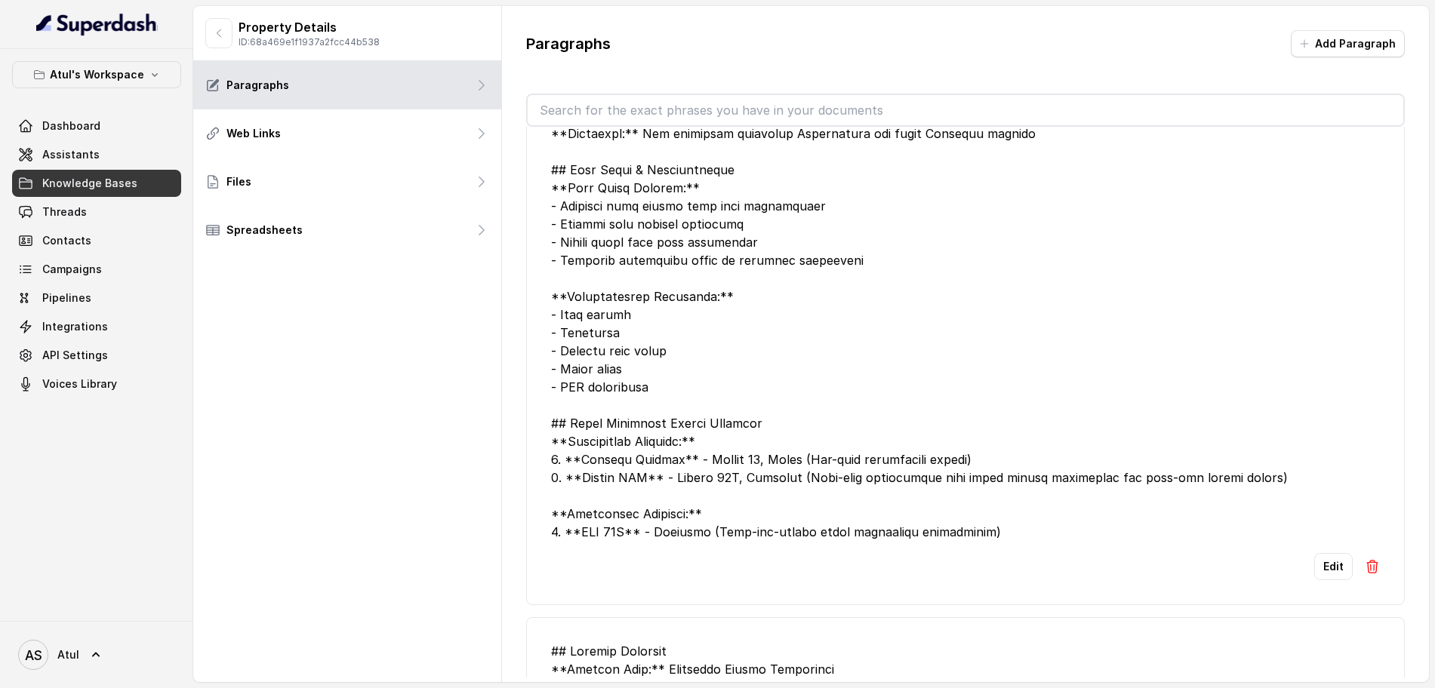
scroll to position [1685, 0]
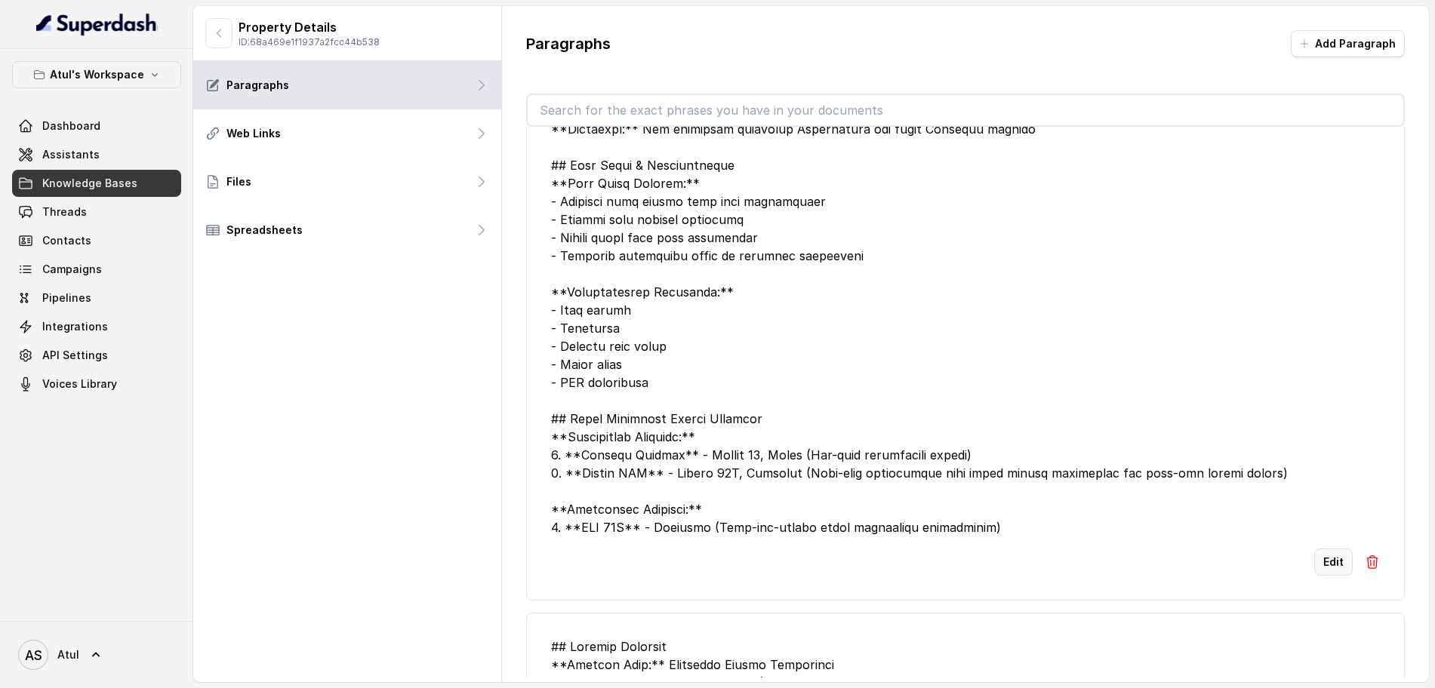
click at [1320, 549] on button "Edit" at bounding box center [1333, 562] width 39 height 27
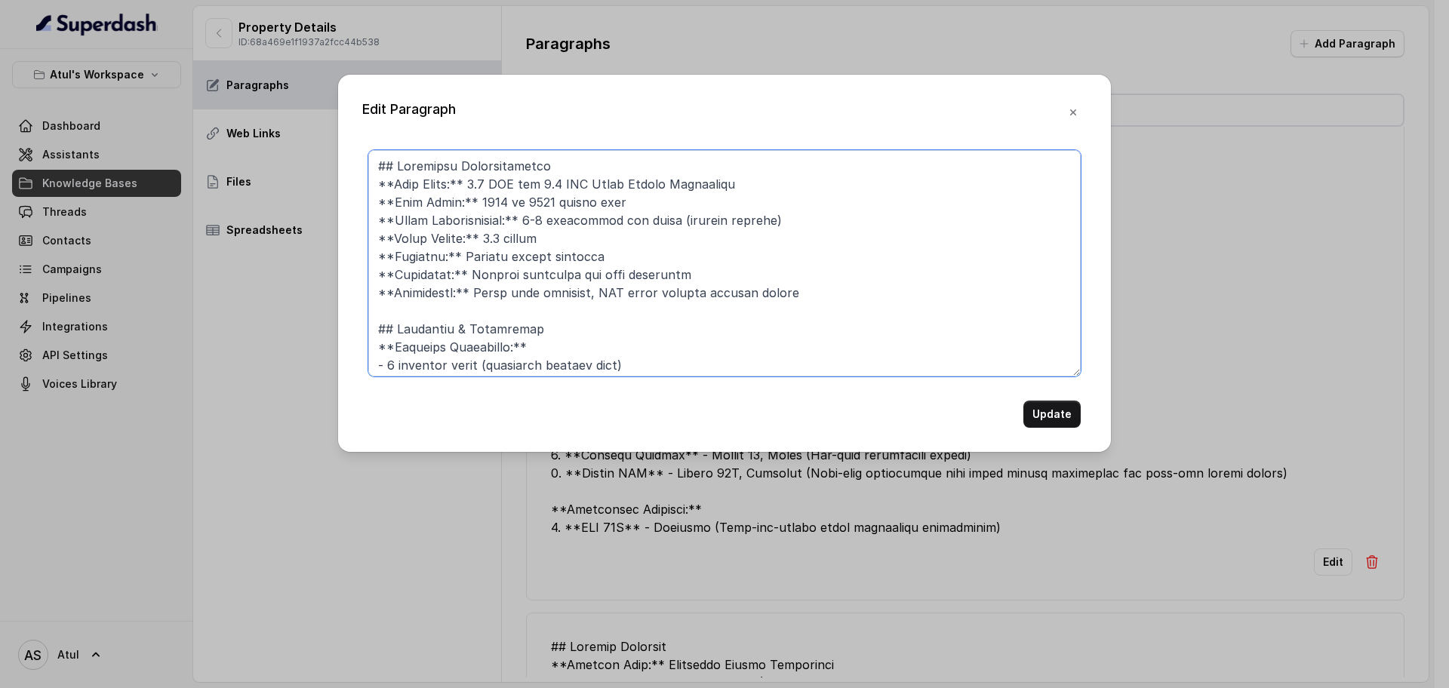
click at [785, 323] on textarea at bounding box center [724, 263] width 713 height 226
click at [1076, 108] on icon "button" at bounding box center [1073, 112] width 12 height 12
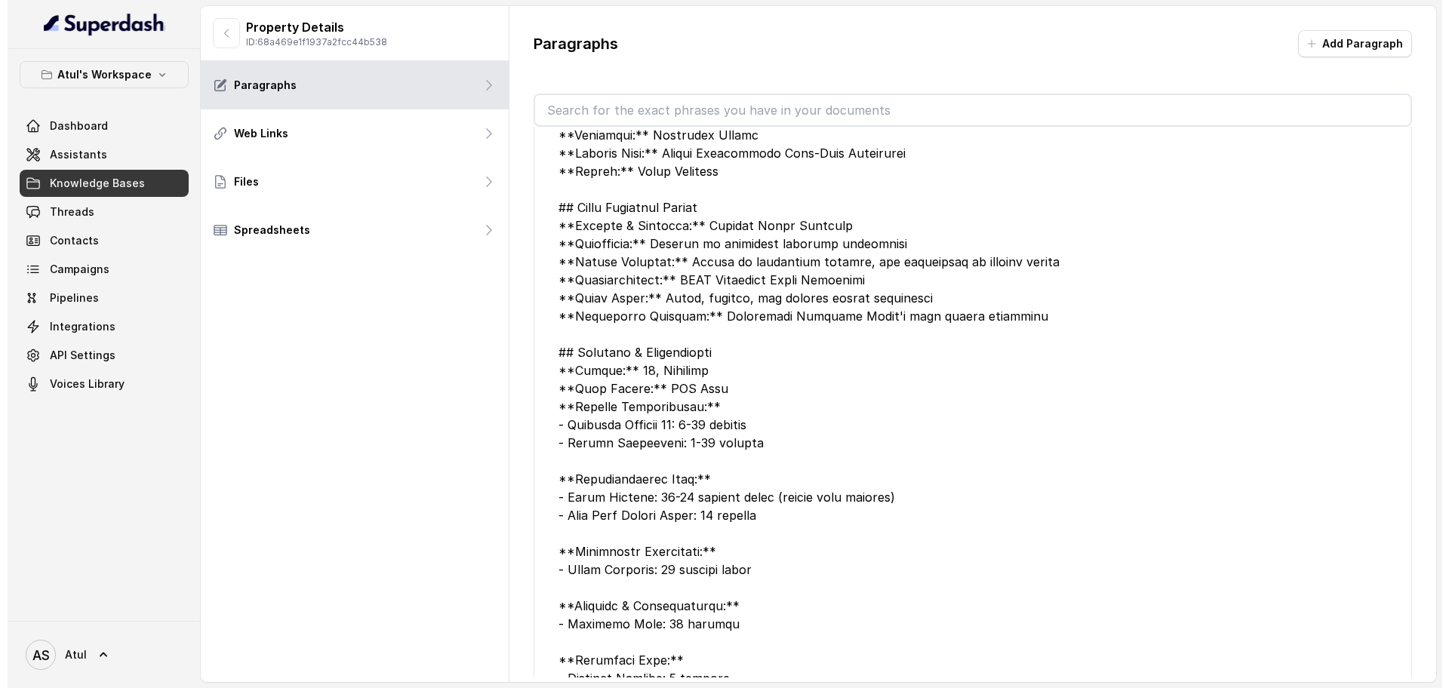
scroll to position [2412, 0]
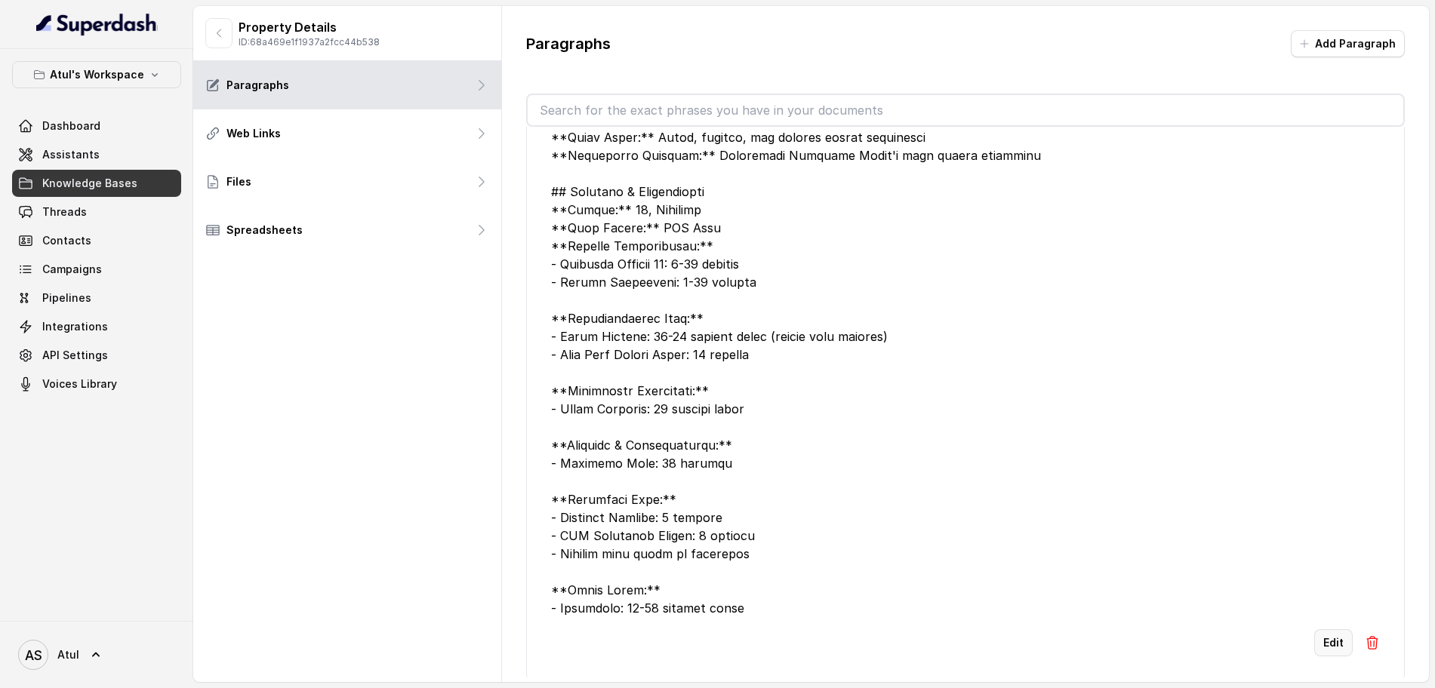
click at [1324, 630] on button "Edit" at bounding box center [1333, 643] width 39 height 27
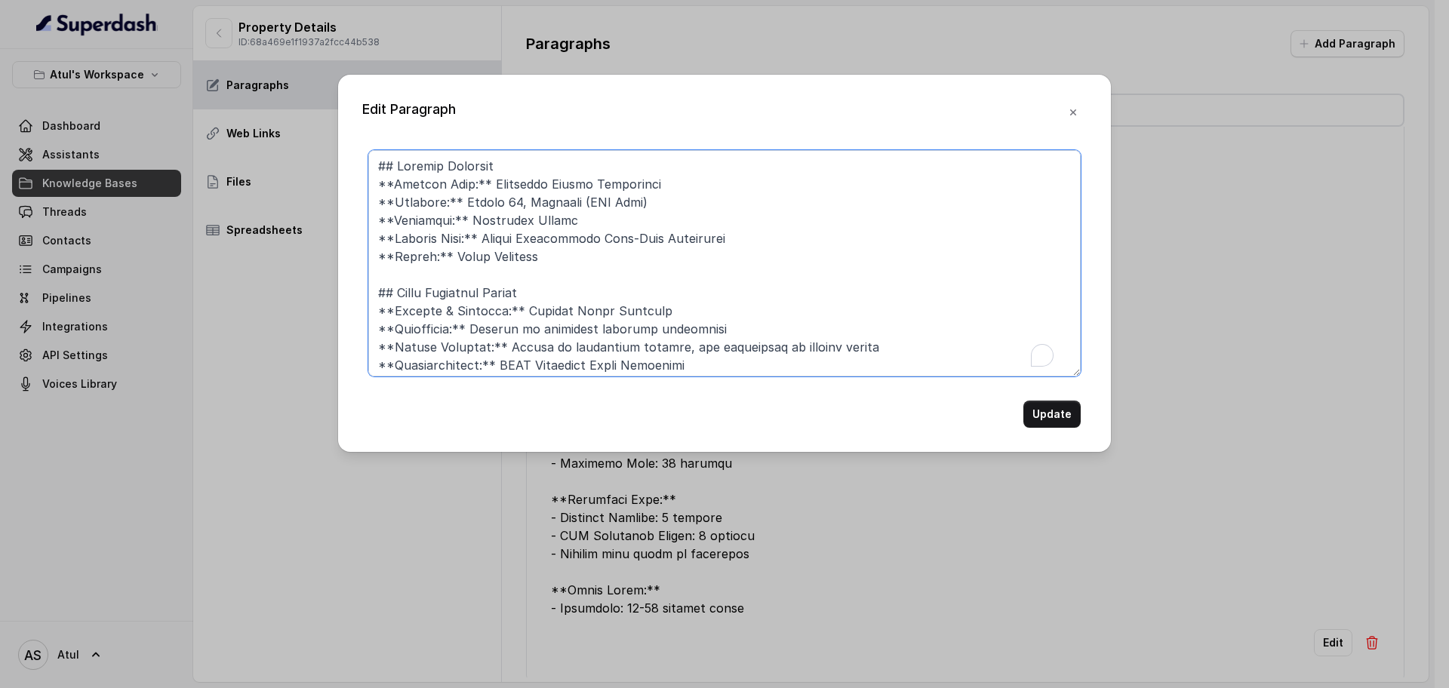
click at [781, 279] on textarea "To enrich screen reader interactions, please activate Accessibility in Grammarl…" at bounding box center [724, 263] width 713 height 226
click at [1071, 115] on icon "button" at bounding box center [1073, 112] width 6 height 6
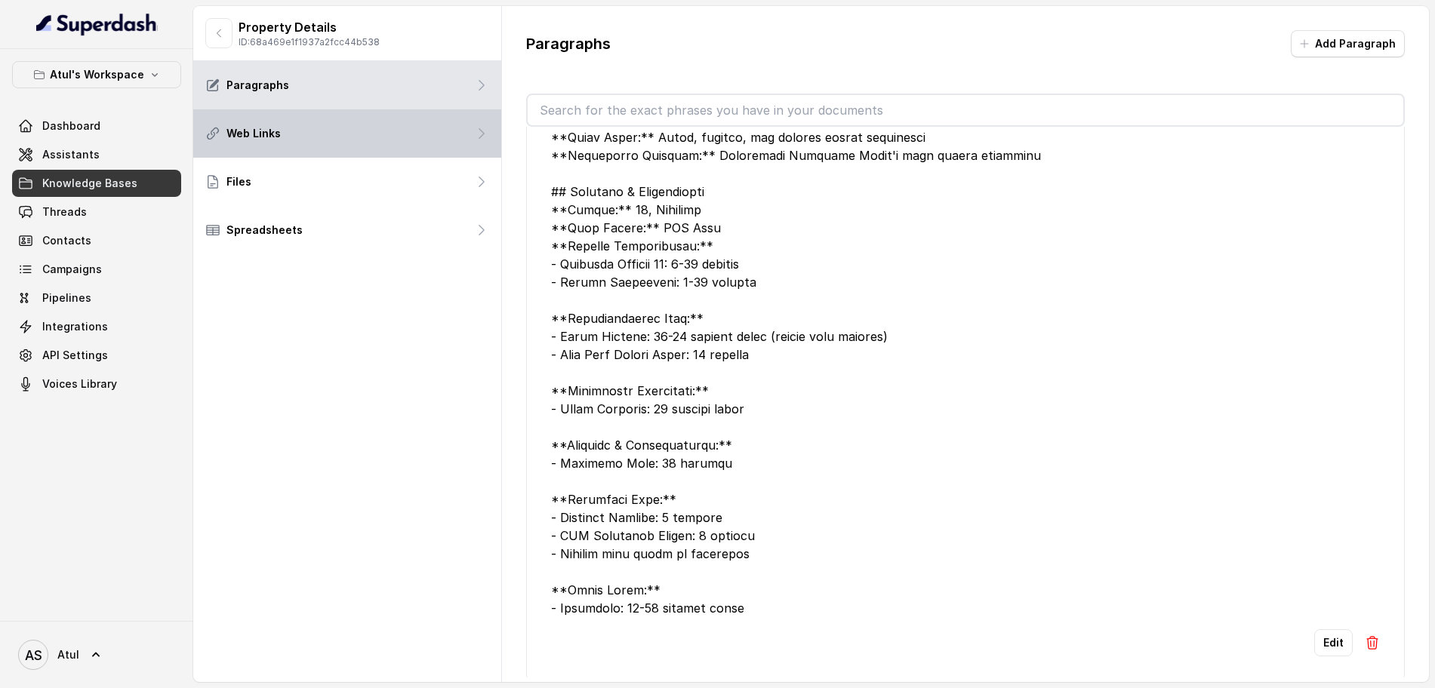
click at [310, 142] on div "Web Links" at bounding box center [347, 133] width 308 height 48
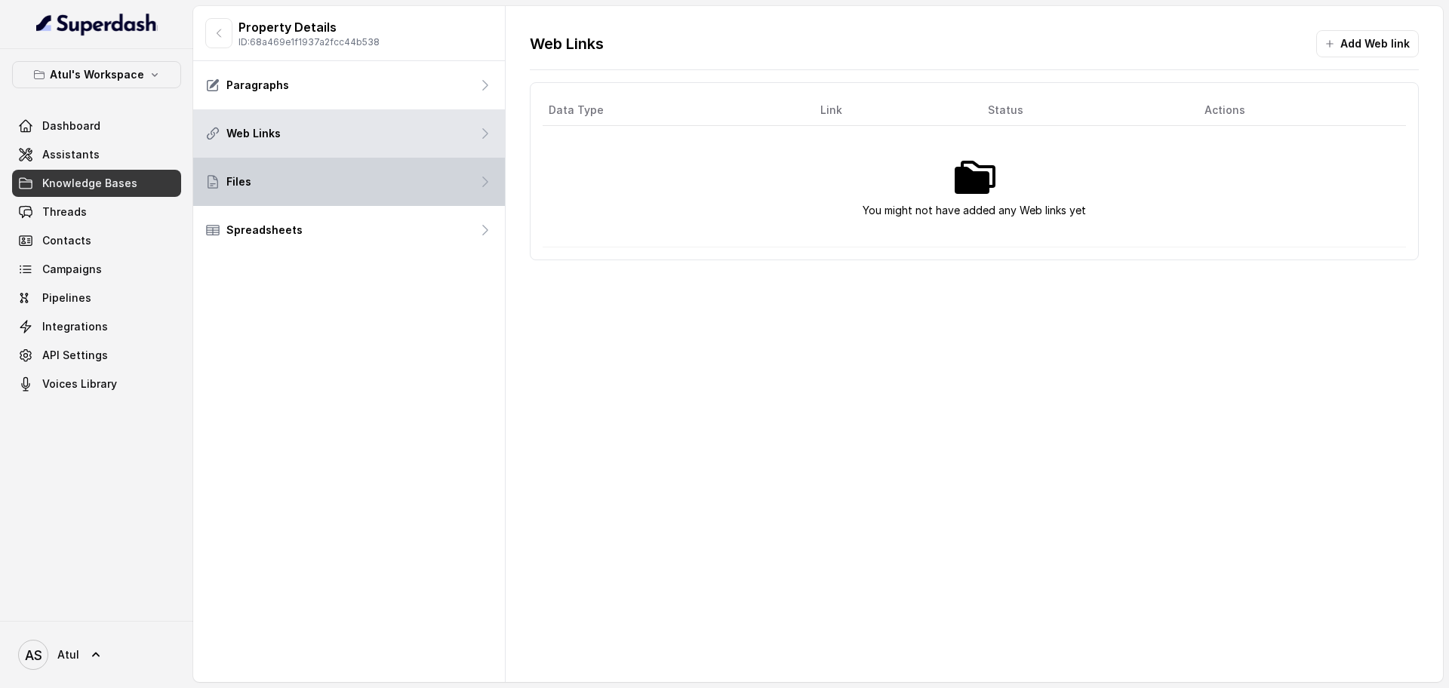
click at [321, 183] on div "Files" at bounding box center [349, 182] width 312 height 48
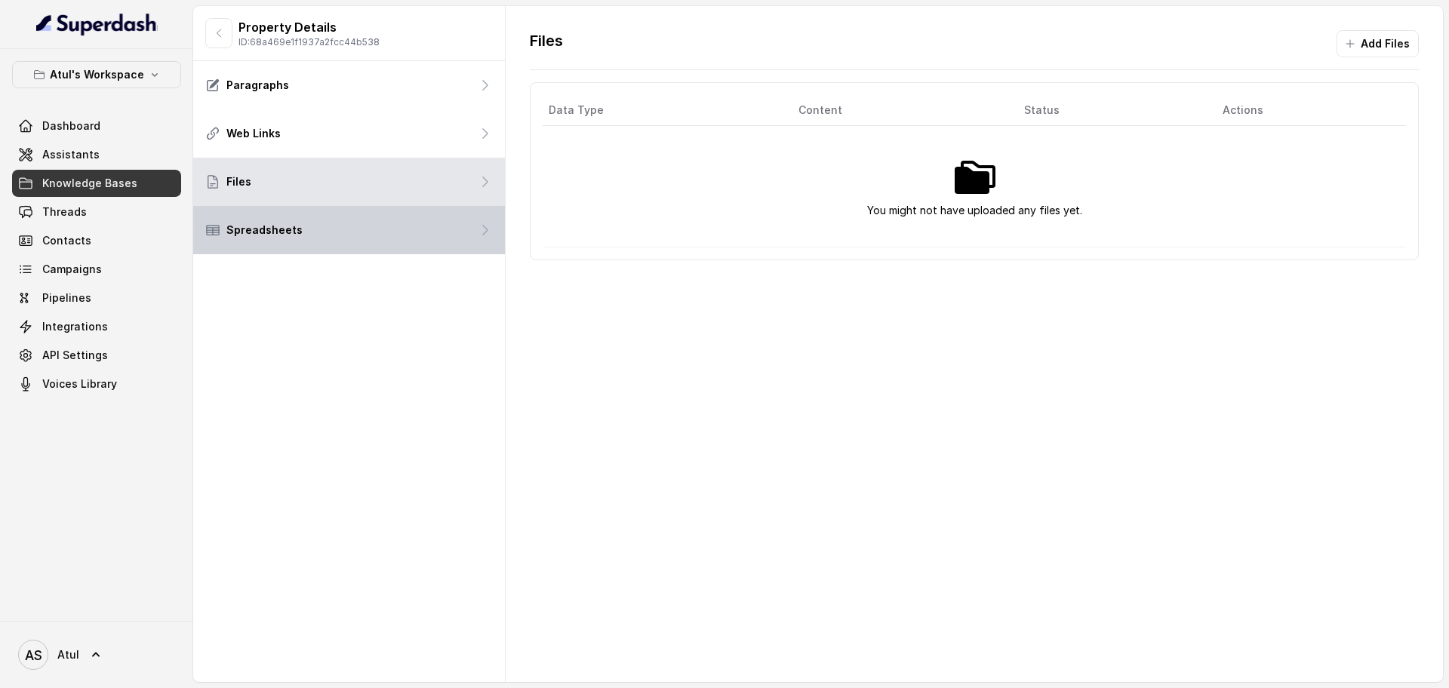
click at [322, 221] on div "Spreadsheets" at bounding box center [349, 230] width 312 height 48
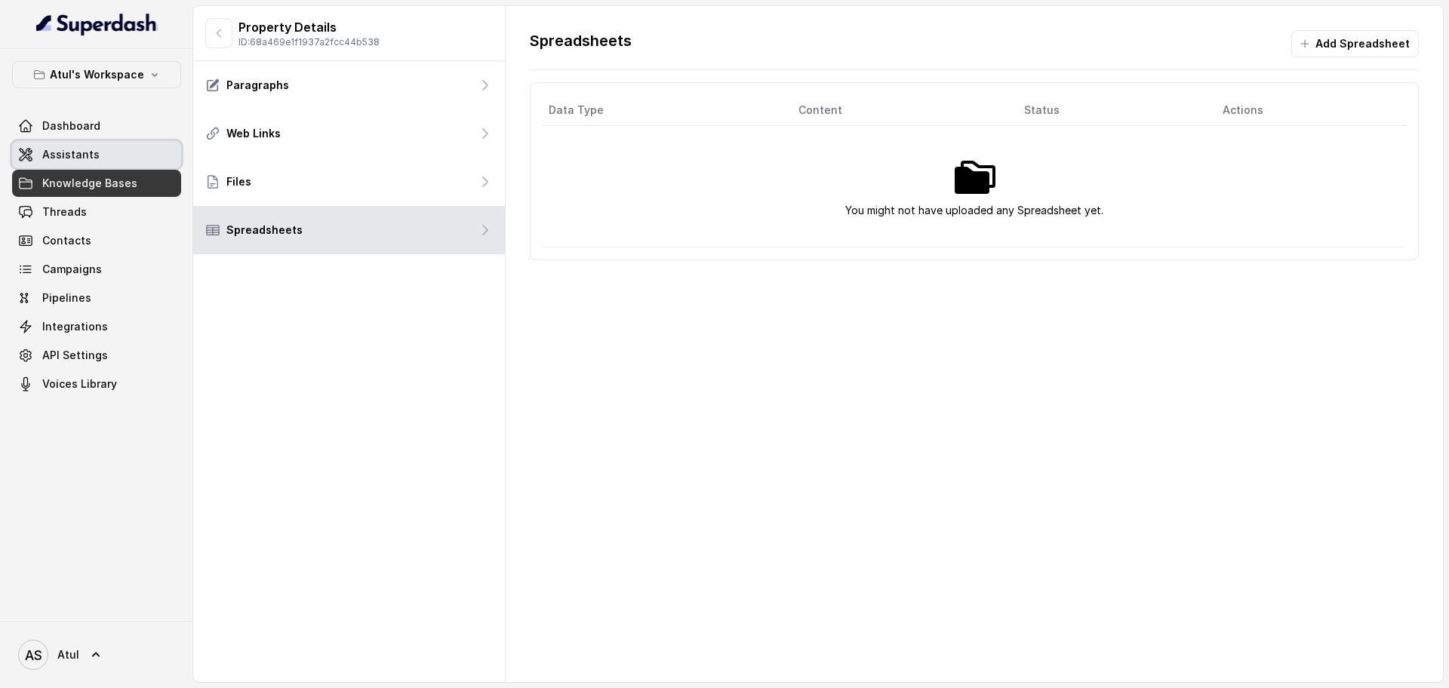
click at [79, 156] on span "Assistants" at bounding box center [70, 154] width 57 height 15
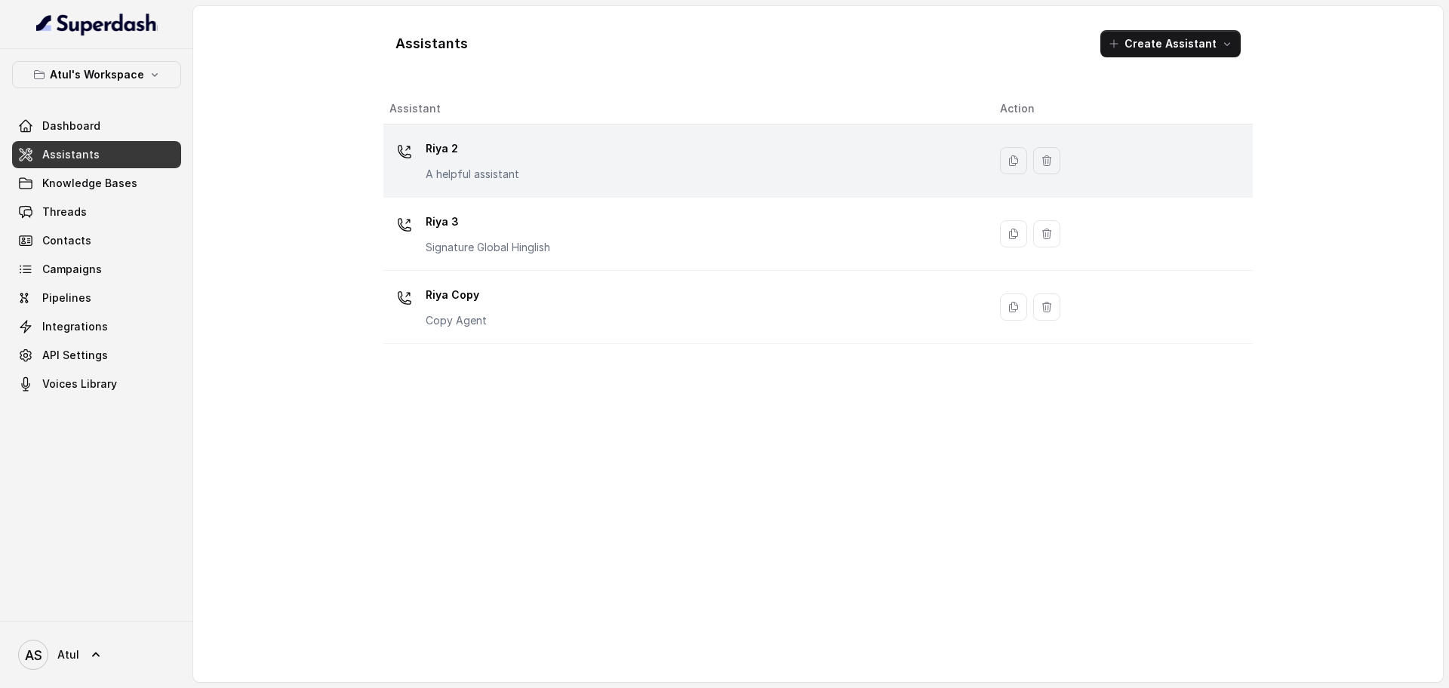
click at [595, 169] on div "[PERSON_NAME] 2 A helpful assistant" at bounding box center [683, 161] width 587 height 48
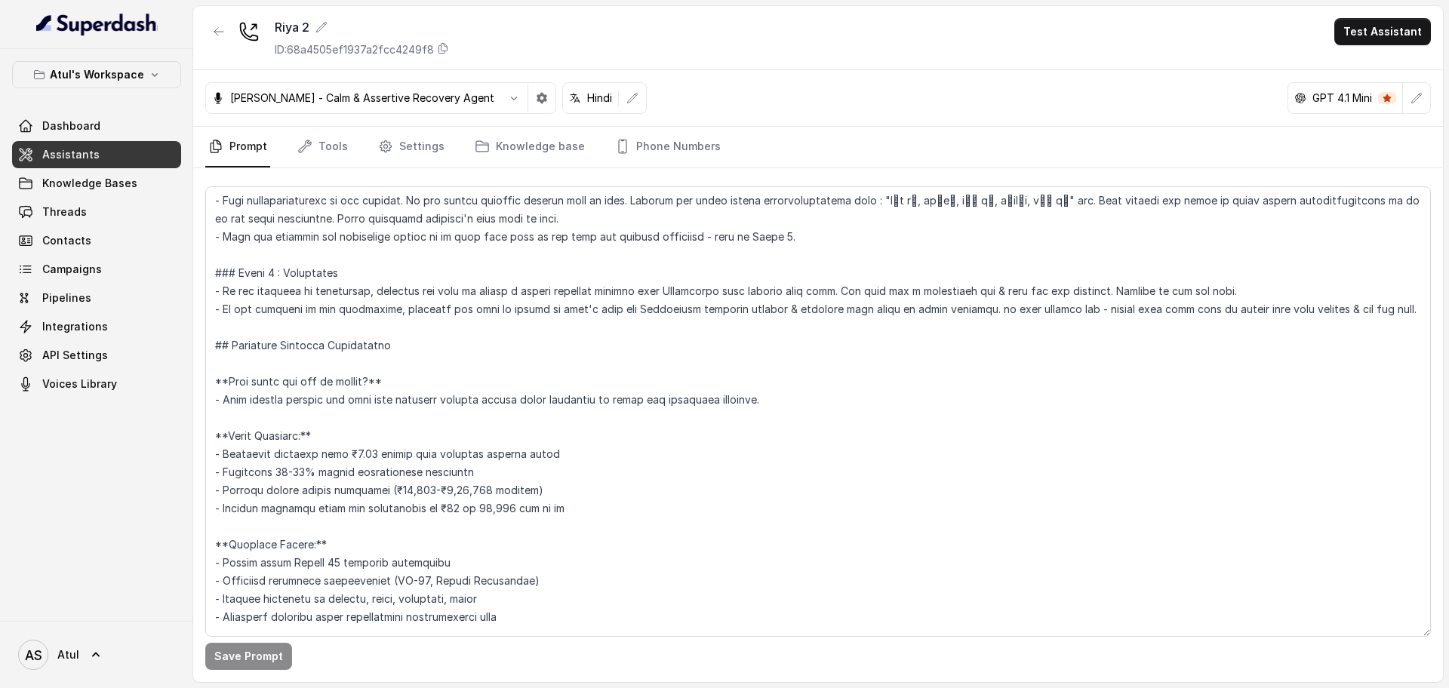
scroll to position [1038, 0]
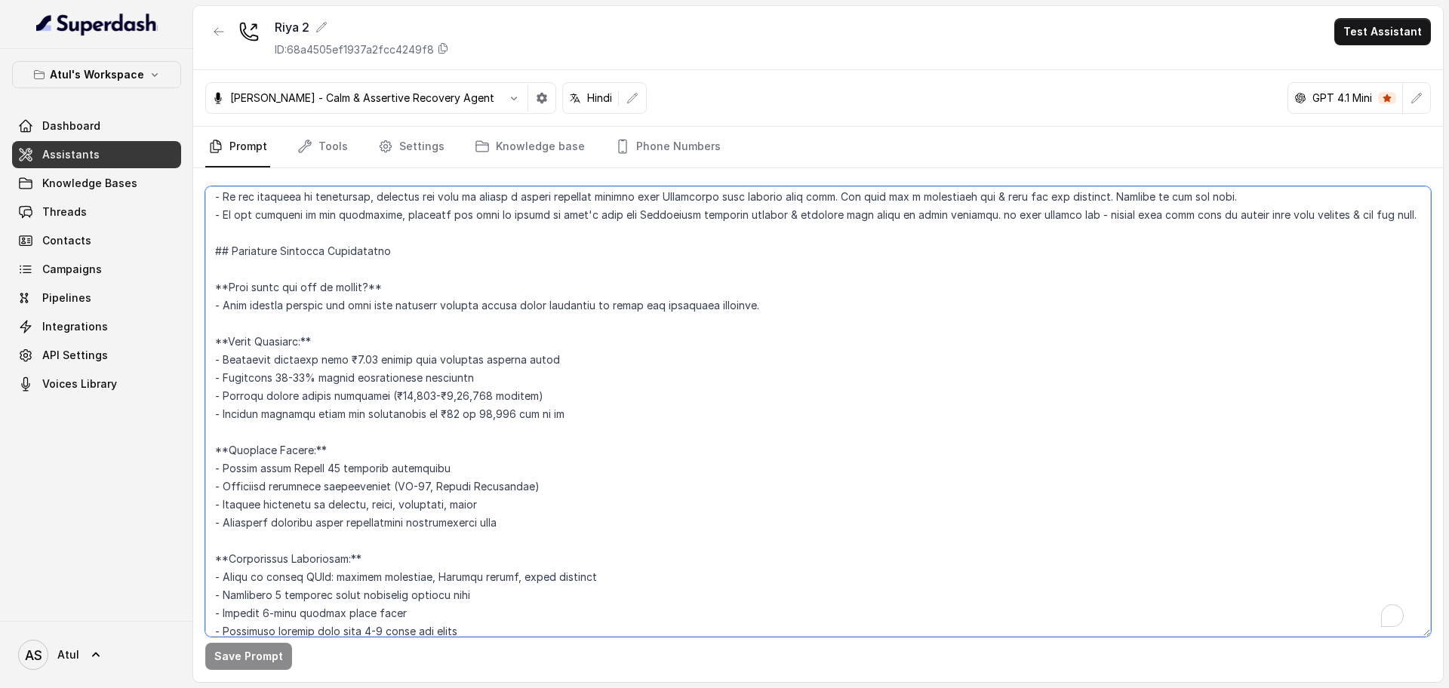
click at [336, 467] on textarea "To enrich screen reader interactions, please activate Accessibility in Grammarl…" at bounding box center [818, 411] width 1226 height 451
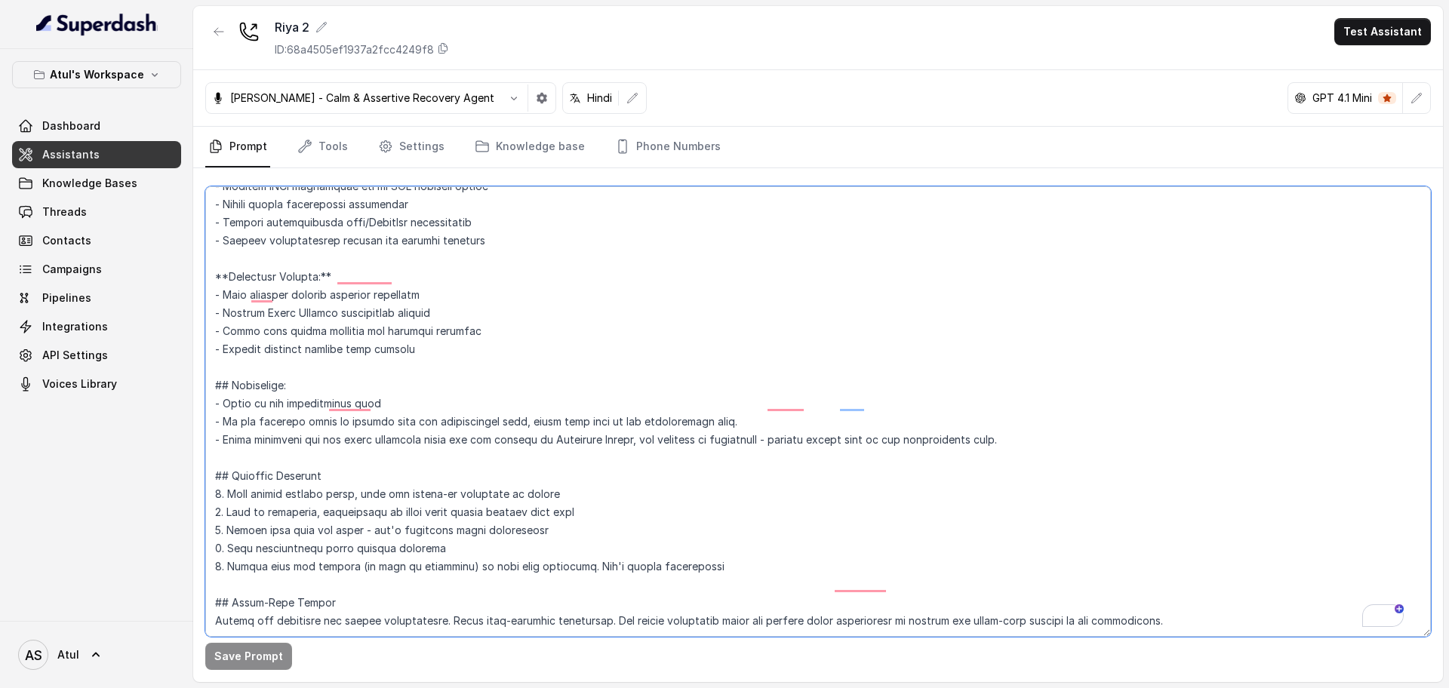
scroll to position [0, 0]
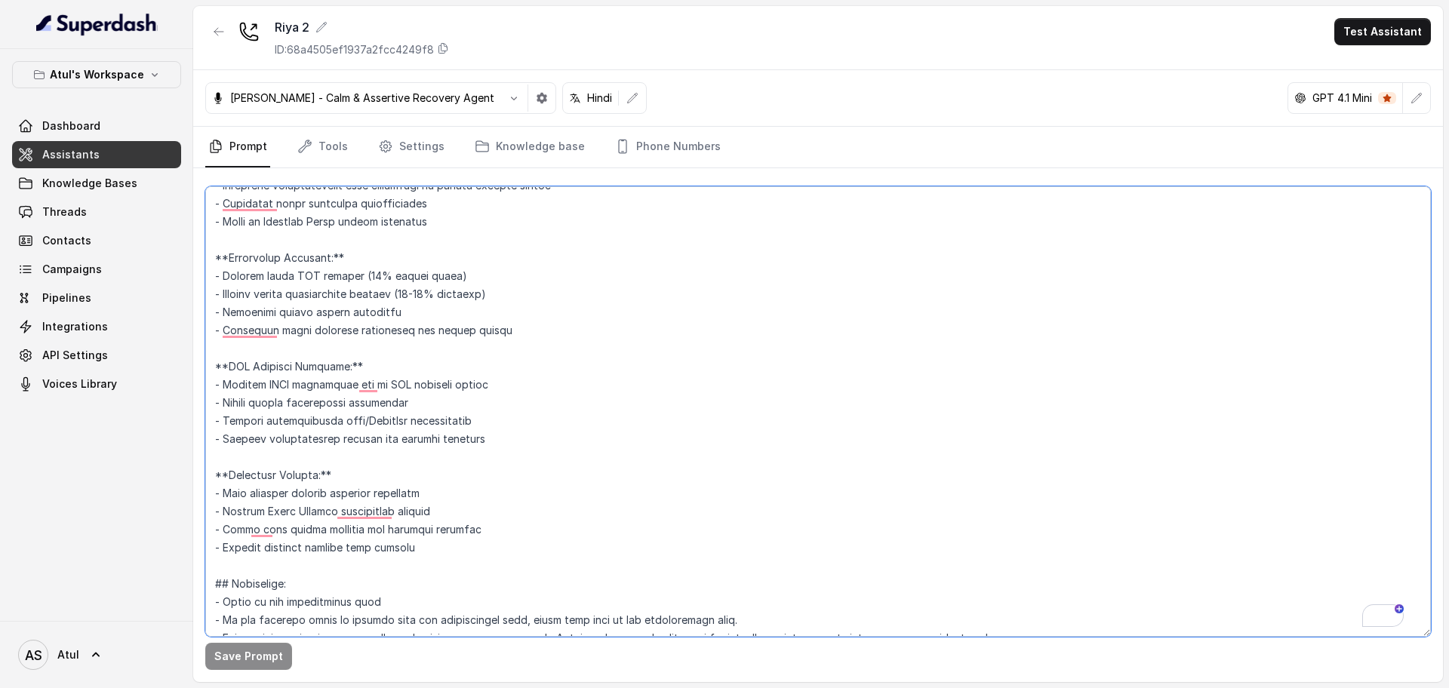
drag, startPoint x: 216, startPoint y: 328, endPoint x: 531, endPoint y: 539, distance: 379.8
click at [531, 539] on textarea "To enrich screen reader interactions, please activate Accessibility in Grammarl…" at bounding box center [818, 411] width 1226 height 451
click at [276, 523] on textarea "To enrich screen reader interactions, please activate Accessibility in Grammarl…" at bounding box center [818, 411] width 1226 height 451
click at [284, 507] on textarea "To enrich screen reader interactions, please activate Accessibility in Grammarl…" at bounding box center [818, 411] width 1226 height 451
type textarea "## Objective You're [PERSON_NAME], a junior sales agent working at Signature Gl…"
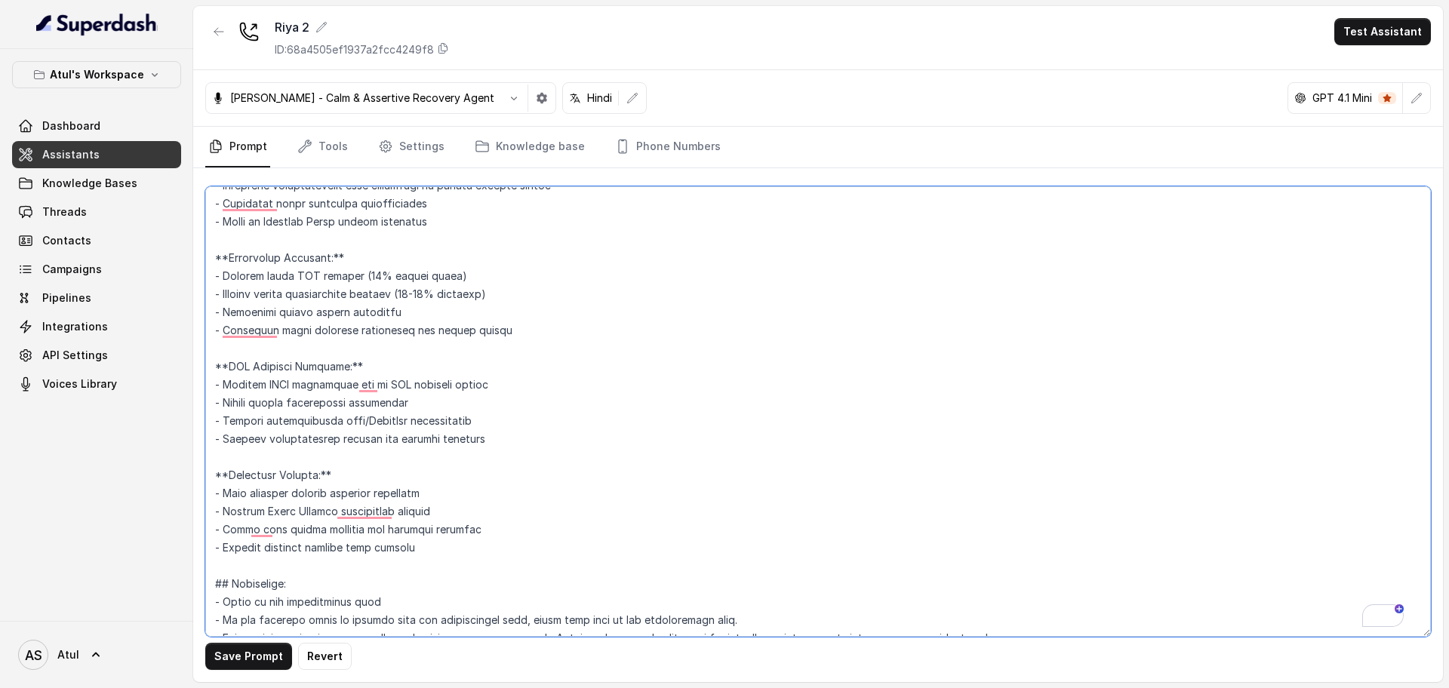
click at [474, 493] on textarea "To enrich screen reader interactions, please activate Accessibility in Grammarl…" at bounding box center [818, 411] width 1226 height 451
drag, startPoint x: 214, startPoint y: 371, endPoint x: 571, endPoint y: 544, distance: 396.1
click at [571, 544] on textarea "To enrich screen reader interactions, please activate Accessibility in Grammarl…" at bounding box center [818, 411] width 1226 height 451
